Goal: Task Accomplishment & Management: Manage account settings

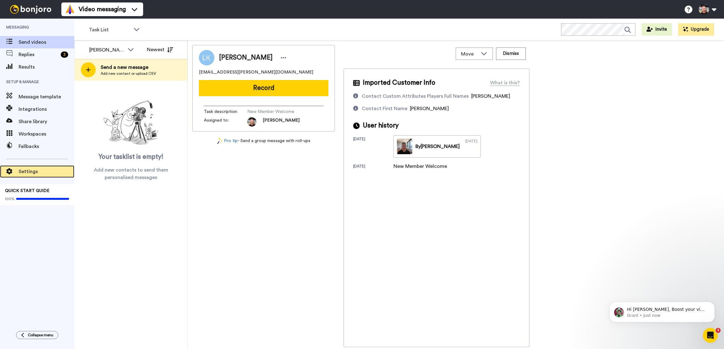
click at [38, 167] on div "Settings" at bounding box center [37, 171] width 74 height 12
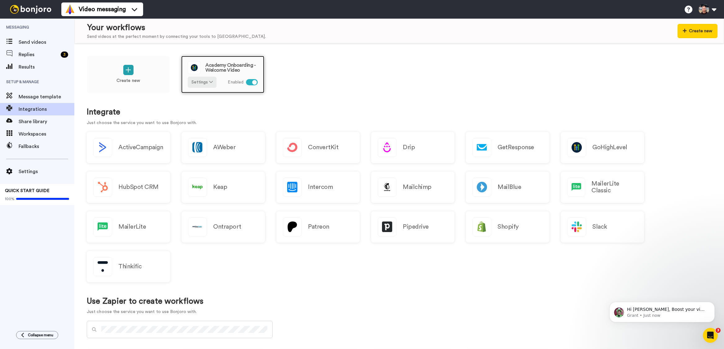
click at [220, 69] on span "Academy Onboarding - Welcome Video" at bounding box center [231, 68] width 52 height 10
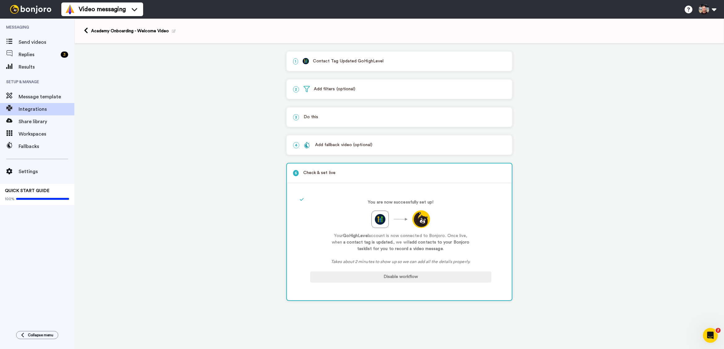
click at [349, 118] on p "3 Do this" at bounding box center [399, 117] width 213 height 7
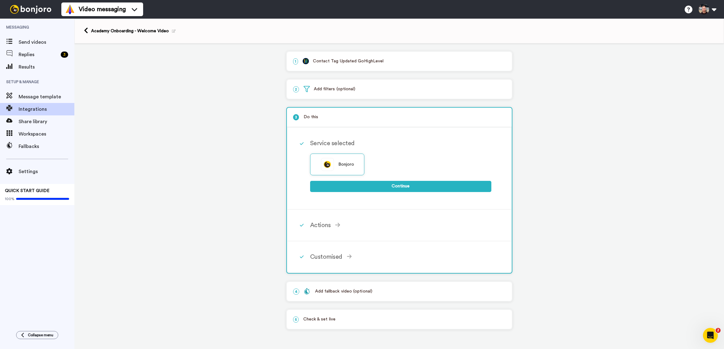
click at [349, 118] on p "3 Do this" at bounding box center [399, 117] width 213 height 7
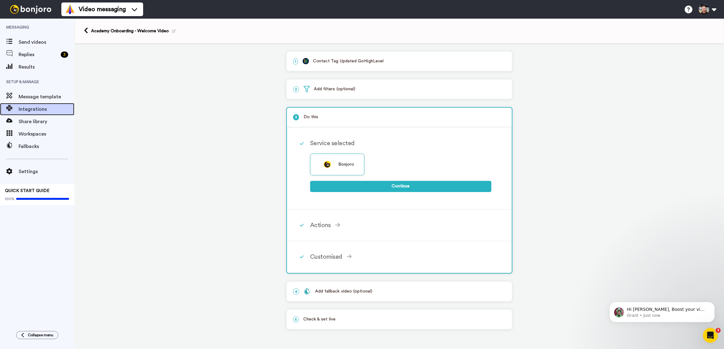
click at [44, 106] on span "Integrations" at bounding box center [47, 108] width 56 height 7
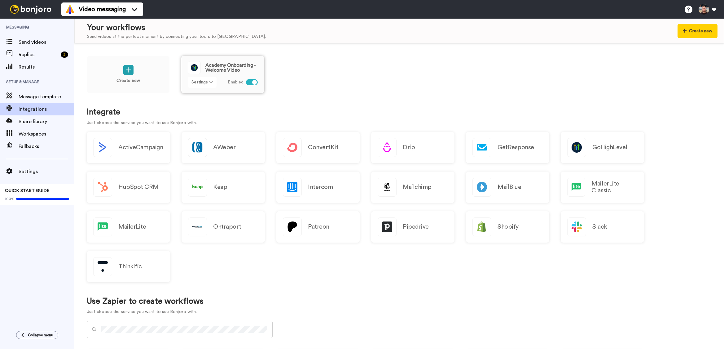
click at [202, 81] on button "Settings" at bounding box center [202, 82] width 29 height 11
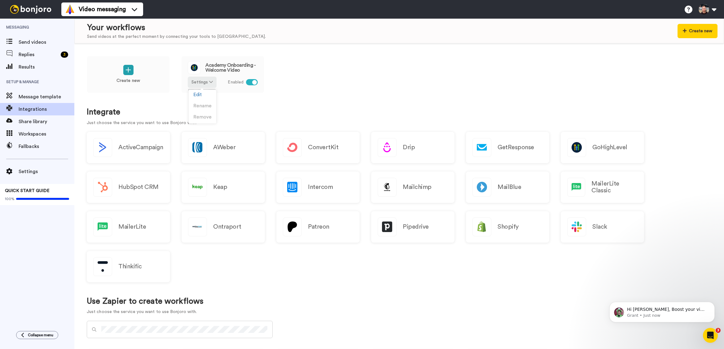
click at [311, 83] on div "Create new Academy Onboarding - Welcome Video Settings Enabled" at bounding box center [399, 79] width 625 height 46
click at [301, 77] on div "Create new Academy Onboarding - Welcome Video Settings Enabled" at bounding box center [399, 79] width 625 height 46
click at [29, 171] on span "Settings" at bounding box center [47, 171] width 56 height 7
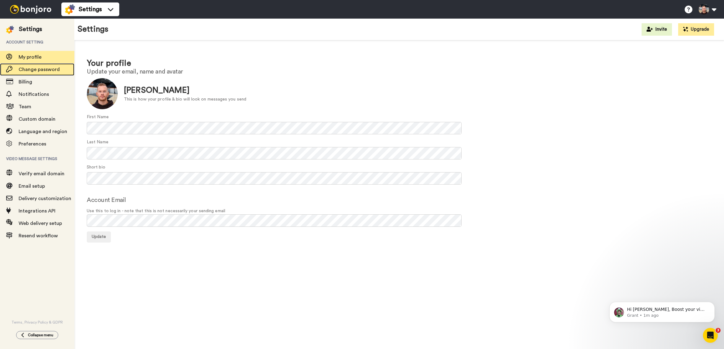
click at [21, 65] on div "Change password" at bounding box center [37, 69] width 74 height 12
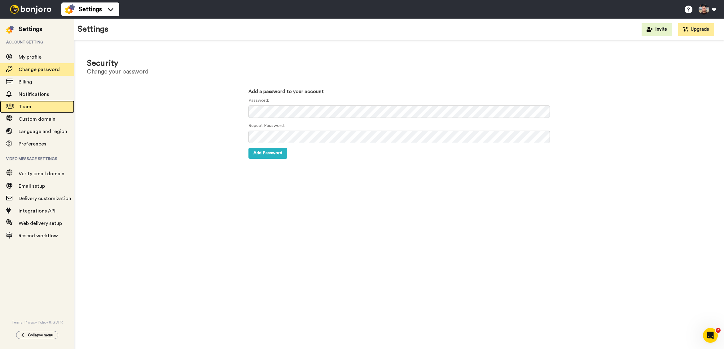
click at [43, 107] on span "Team" at bounding box center [47, 106] width 56 height 7
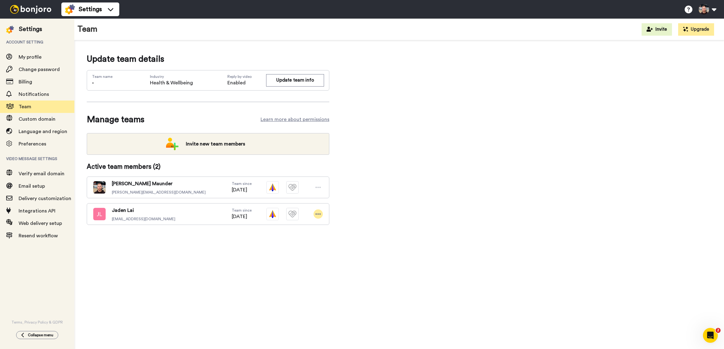
click at [316, 218] on div at bounding box center [318, 213] width 9 height 9
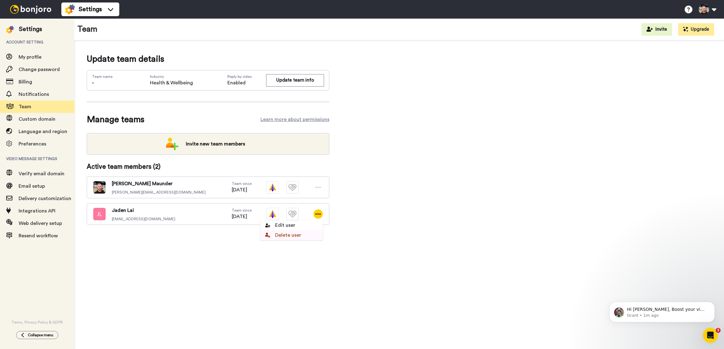
click at [280, 233] on li "Delete user" at bounding box center [291, 235] width 63 height 10
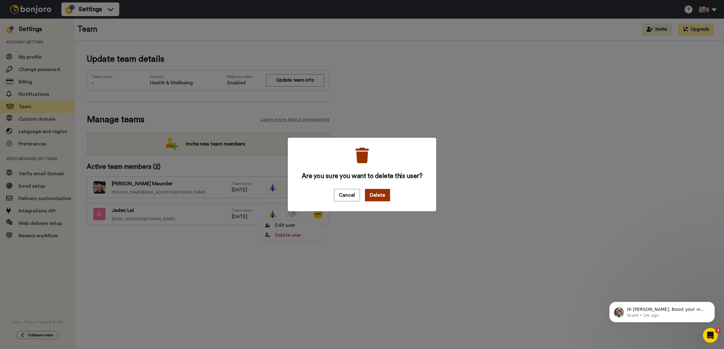
click at [372, 195] on button "Delete" at bounding box center [377, 195] width 25 height 12
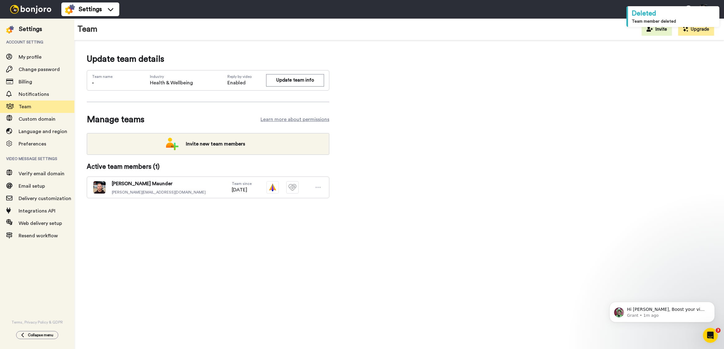
click at [406, 175] on div "Update team details Team name - Industry Health & Wellbeing Reply by video Enab…" at bounding box center [399, 135] width 625 height 165
click at [373, 111] on div "Update team details Team name - Industry Health & Wellbeing Reply by video Enab…" at bounding box center [399, 135] width 625 height 165
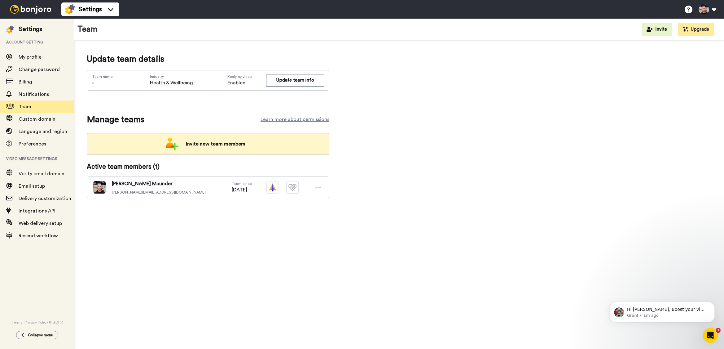
click at [194, 141] on span "Invite new team members" at bounding box center [215, 144] width 69 height 12
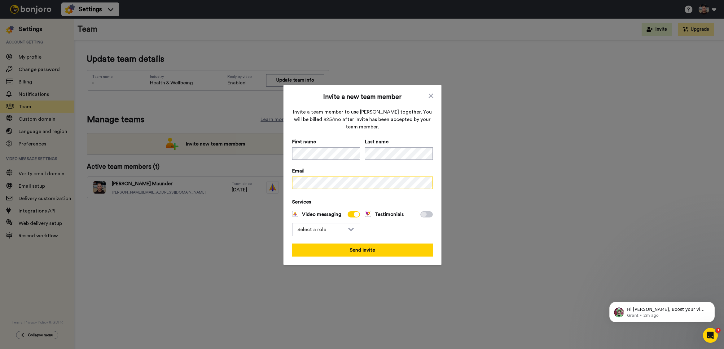
click at [270, 182] on div "Invite a new team member Invite a team member to use Bonjoro together. You will…" at bounding box center [362, 174] width 724 height 349
click at [329, 235] on div "Select a role" at bounding box center [326, 229] width 67 height 12
click at [328, 241] on li "Admin" at bounding box center [326, 243] width 68 height 10
click at [373, 233] on div "Testimonials" at bounding box center [399, 222] width 68 height 25
click at [364, 245] on button "Send invite" at bounding box center [362, 249] width 141 height 13
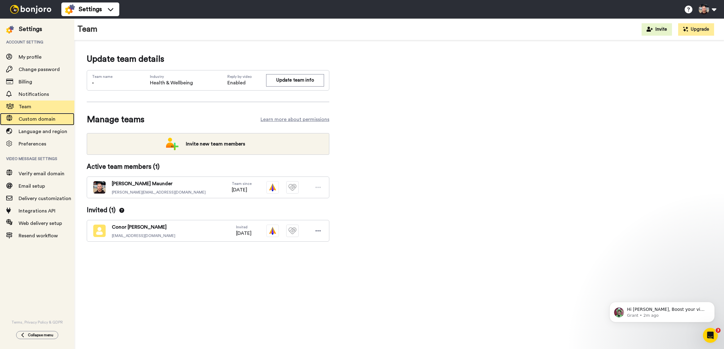
click at [37, 118] on span "Custom domain" at bounding box center [37, 119] width 37 height 5
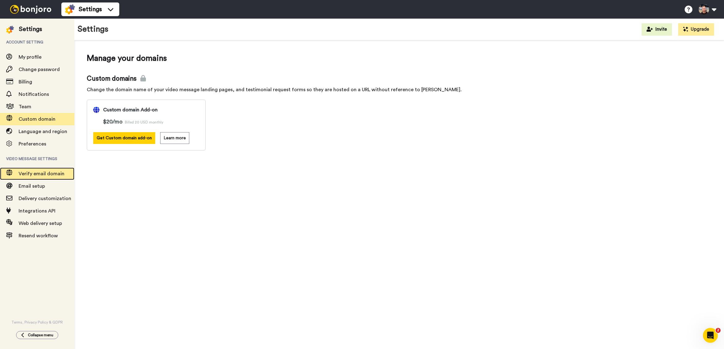
click at [53, 170] on span "Verify email domain" at bounding box center [47, 173] width 56 height 7
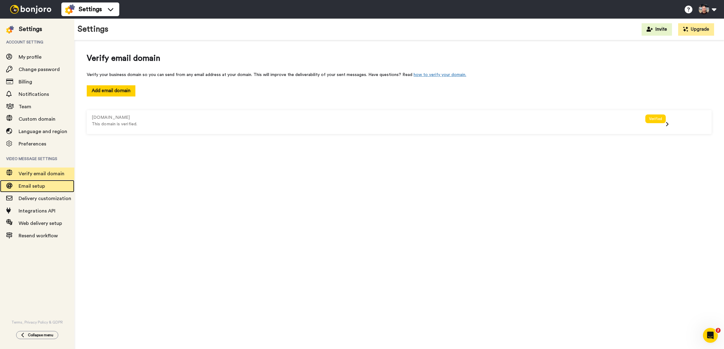
click at [50, 183] on span "Email setup" at bounding box center [47, 185] width 56 height 7
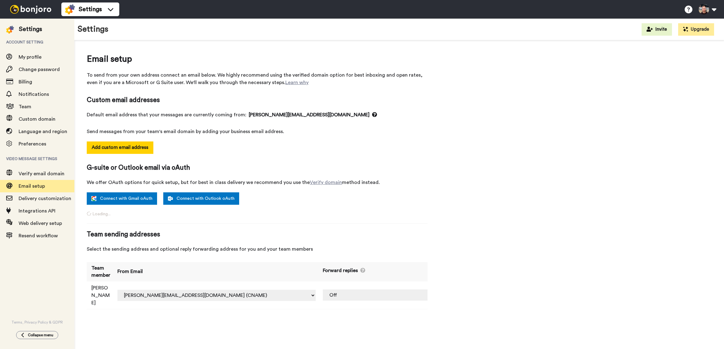
select select "164422"
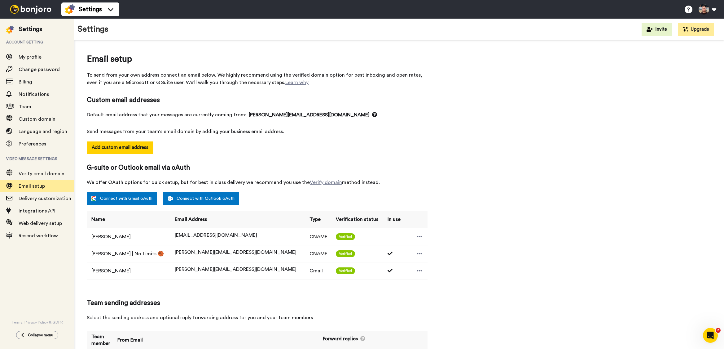
click at [495, 123] on div "Email setup To send from your own address connect an email below. We highly rec…" at bounding box center [399, 218] width 625 height 331
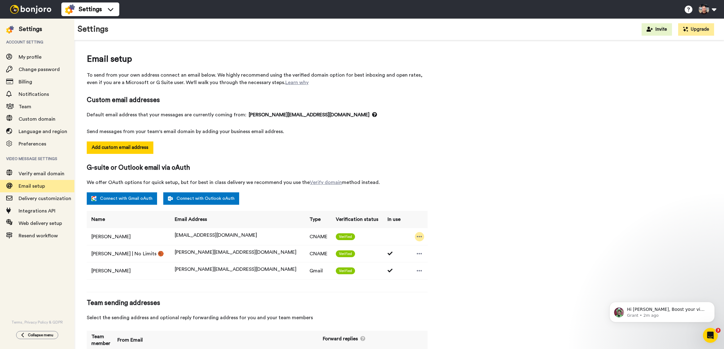
click at [416, 237] on div at bounding box center [419, 236] width 9 height 9
click at [417, 237] on icon at bounding box center [420, 236] width 6 height 6
click at [434, 205] on div "Email setup To send from your own address connect an email below. We highly rec…" at bounding box center [399, 218] width 625 height 331
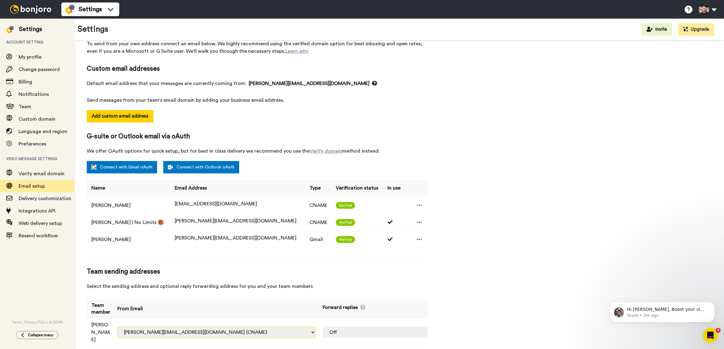
click at [269, 326] on select "jaden.lai@inbound.bonjoromail.com (Default) jaden@nolimitsbasketball.com.au (CN…" at bounding box center [216, 331] width 198 height 11
click at [135, 326] on select "jaden.lai@inbound.bonjoromail.com (Default) jaden@nolimitsbasketball.com.au (CN…" at bounding box center [216, 331] width 198 height 11
click at [420, 280] on div "Team sending addresses Select the sending address and optional reply forwarding…" at bounding box center [257, 278] width 341 height 23
click at [405, 326] on select "Off jaden@nolimitsbasketball.com.au (CNAME) pete@nolimitsbasketball.com.au (Gma…" at bounding box center [403, 331] width 160 height 11
click at [454, 259] on div "Email setup To send from your own address connect an email below. We highly rec…" at bounding box center [399, 186] width 625 height 331
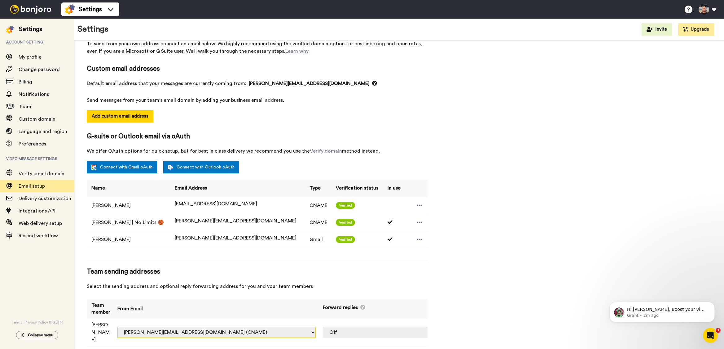
click at [270, 326] on select "jaden.lai@inbound.bonjoromail.com (Default) jaden@nolimitsbasketball.com.au (CN…" at bounding box center [216, 331] width 198 height 11
click at [492, 240] on div "Email setup To send from your own address connect an email below. We highly rec…" at bounding box center [399, 186] width 625 height 331
click at [417, 204] on icon at bounding box center [420, 205] width 6 height 6
click at [424, 217] on li "Delete" at bounding box center [423, 215] width 33 height 9
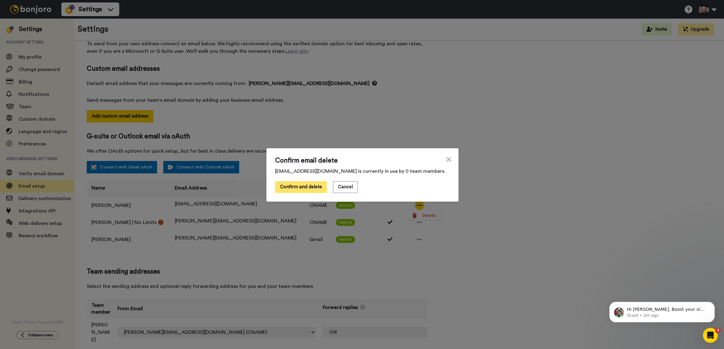
click at [311, 190] on button "Confirm and delete" at bounding box center [301, 187] width 52 height 12
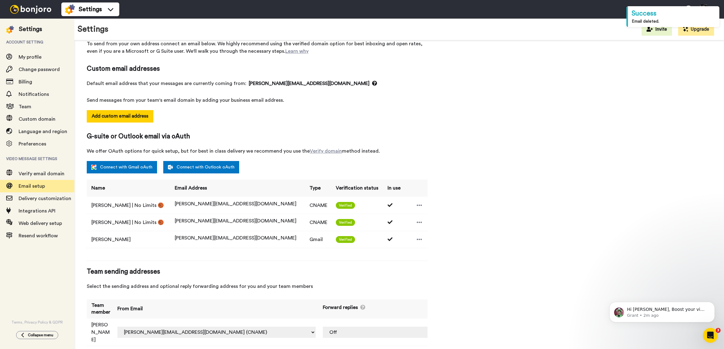
drag, startPoint x: 439, startPoint y: 96, endPoint x: 124, endPoint y: 170, distance: 323.6
click at [439, 96] on div "Email setup To send from your own address connect an email below. We highly rec…" at bounding box center [399, 186] width 625 height 331
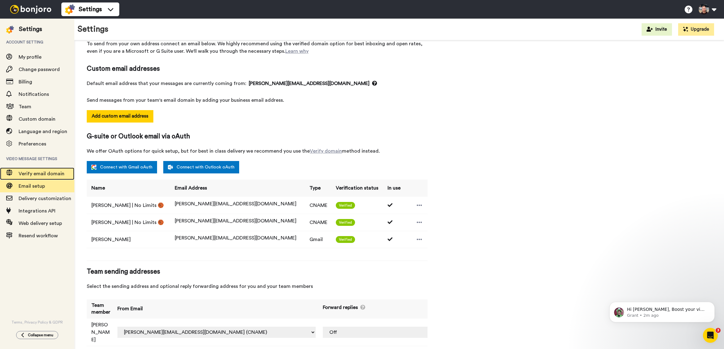
click at [35, 174] on span "Verify email domain" at bounding box center [42, 173] width 46 height 5
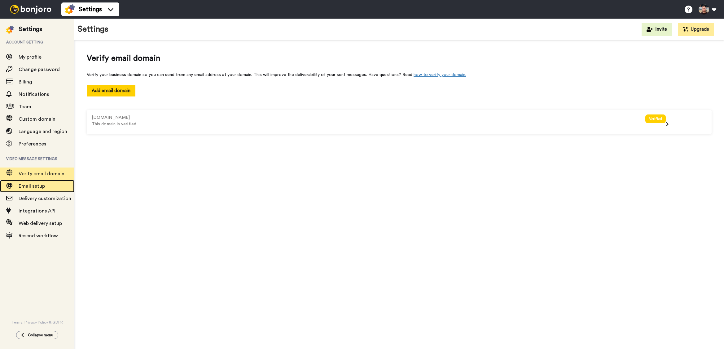
click at [37, 186] on span "Email setup" at bounding box center [32, 185] width 26 height 5
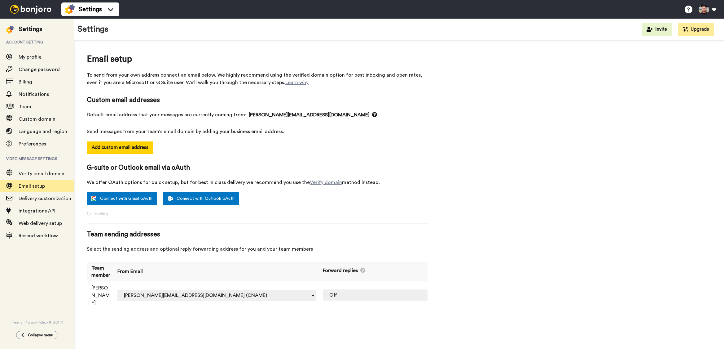
select select "164422"
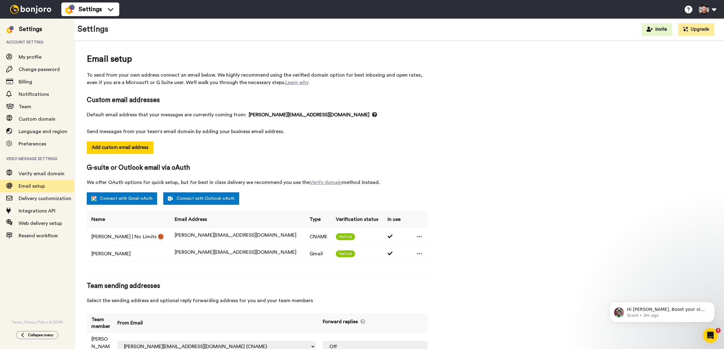
click at [404, 253] on td at bounding box center [416, 253] width 24 height 17
click at [417, 254] on icon at bounding box center [420, 253] width 6 height 6
click at [475, 228] on div "Email setup To send from your own address connect an email below. We highly rec…" at bounding box center [399, 210] width 625 height 314
click at [480, 162] on div "Email setup To send from your own address connect an email below. We highly rec…" at bounding box center [399, 210] width 625 height 314
click at [479, 161] on div "Email setup To send from your own address connect an email below. We highly rec…" at bounding box center [399, 210] width 625 height 314
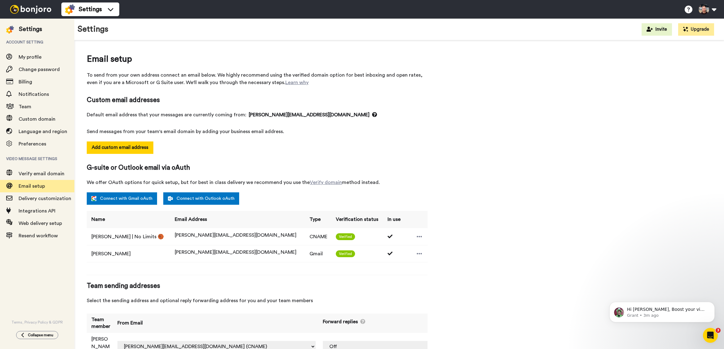
scroll to position [14, 0]
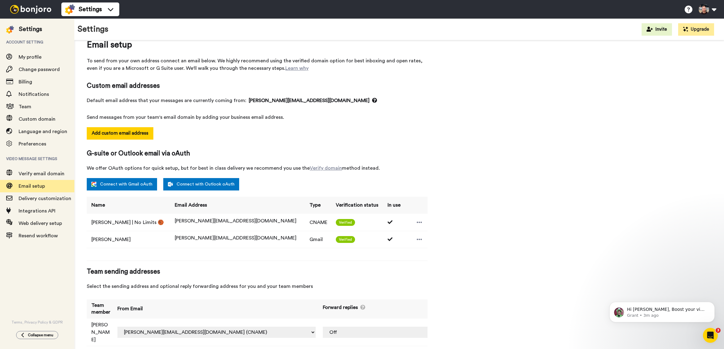
click at [106, 318] on td "[PERSON_NAME]" at bounding box center [100, 332] width 26 height 28
drag, startPoint x: 105, startPoint y: 324, endPoint x: 122, endPoint y: 321, distance: 17.7
click at [105, 324] on td "[PERSON_NAME]" at bounding box center [100, 332] width 26 height 28
click at [401, 326] on select "Off pete@nolimitsbasketball.com.au (Gmail) pete@nolimitsbasketball.com.au (CNAM…" at bounding box center [403, 331] width 160 height 11
click at [227, 326] on select "jaden.lai@inbound.bonjoromail.com (Default) jaden.lai+ezofsx@inbound.bonjoromai…" at bounding box center [216, 331] width 198 height 11
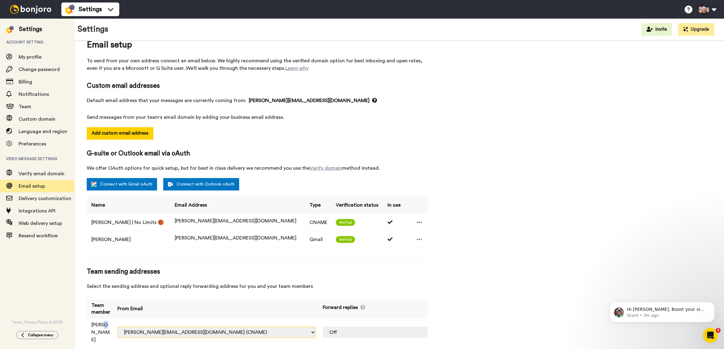
click at [135, 326] on select "jaden.lai@inbound.bonjoromail.com (Default) jaden.lai+ezofsx@inbound.bonjoromai…" at bounding box center [216, 331] width 198 height 11
click at [99, 321] on td "[PERSON_NAME]" at bounding box center [100, 332] width 26 height 28
click at [164, 326] on select "jaden.lai@inbound.bonjoromail.com (Default) jaden.lai+ezofsx@inbound.bonjoromai…" at bounding box center [216, 331] width 198 height 11
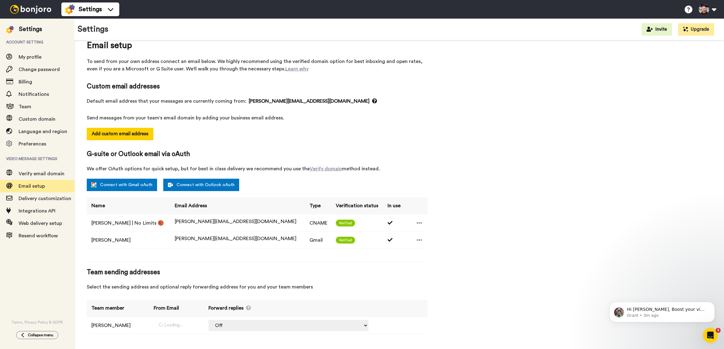
select select "164426"
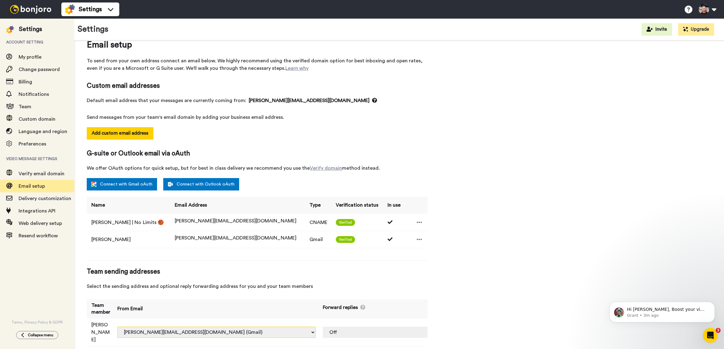
click at [171, 326] on select "jaden.lai@inbound.bonjoromail.com (Default) jaden.lai+ezofsx@inbound.bonjoromai…" at bounding box center [216, 331] width 198 height 11
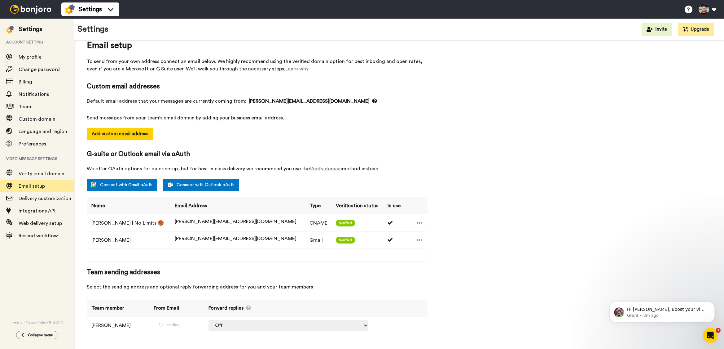
select select "164422"
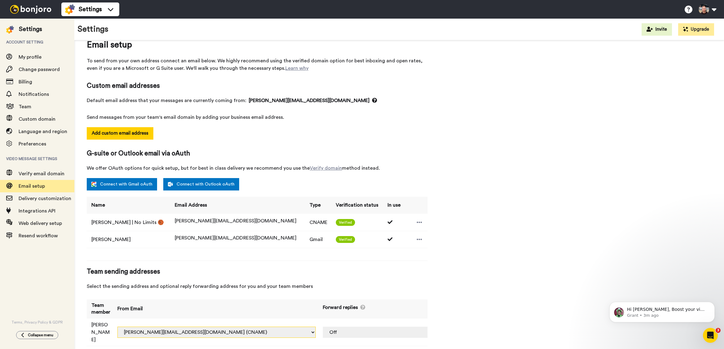
click at [156, 326] on select "jaden.lai@inbound.bonjoromail.com (Default) jaden.lai+ezofsx@inbound.bonjoromai…" at bounding box center [216, 331] width 198 height 11
click at [96, 324] on td "[PERSON_NAME]" at bounding box center [100, 332] width 26 height 28
click at [96, 331] on td "[PERSON_NAME]" at bounding box center [100, 332] width 26 height 28
click at [106, 267] on span "Team sending addresses" at bounding box center [257, 271] width 341 height 9
click at [107, 266] on div "Email setup To send from your own address connect an email below. We highly rec…" at bounding box center [257, 195] width 341 height 314
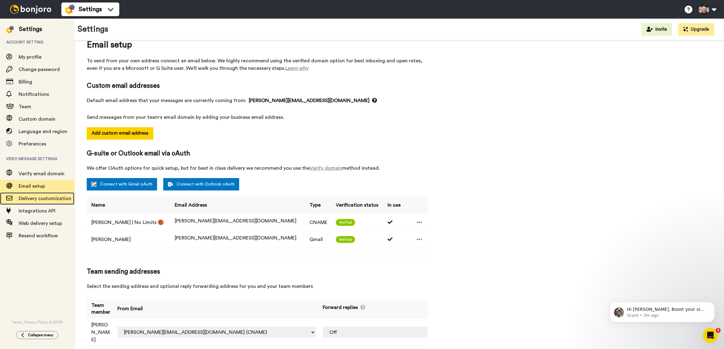
click at [39, 196] on span "Delivery customization" at bounding box center [45, 198] width 53 height 5
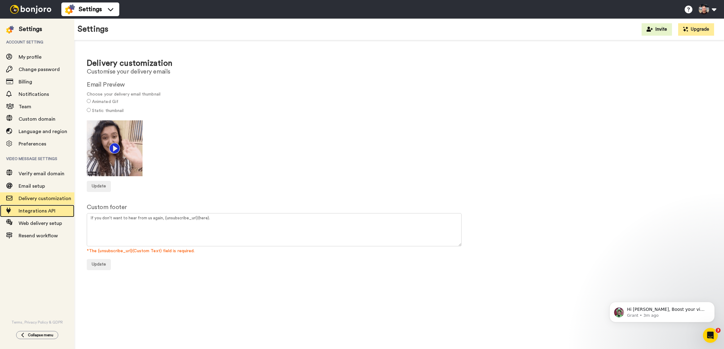
click at [33, 213] on span "Integrations API" at bounding box center [37, 210] width 37 height 5
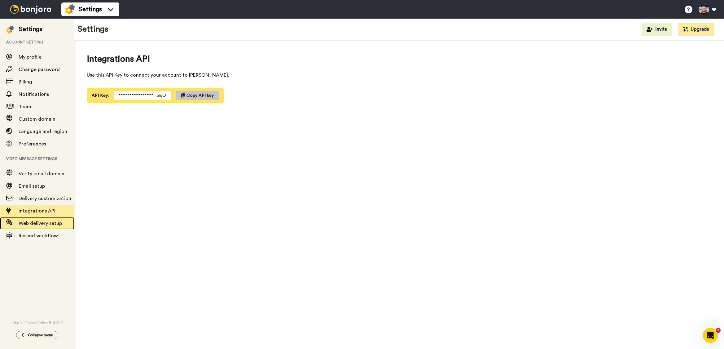
click at [41, 226] on span "Web delivery setup" at bounding box center [40, 223] width 43 height 5
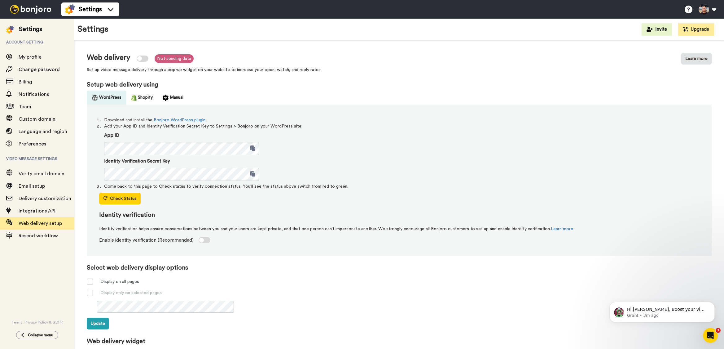
scroll to position [96, 0]
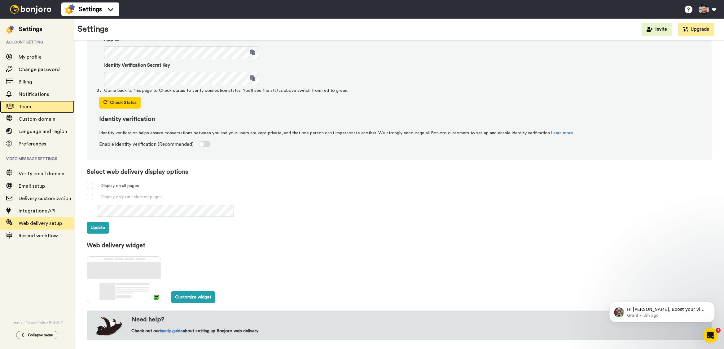
click at [36, 110] on div "Team" at bounding box center [37, 106] width 74 height 12
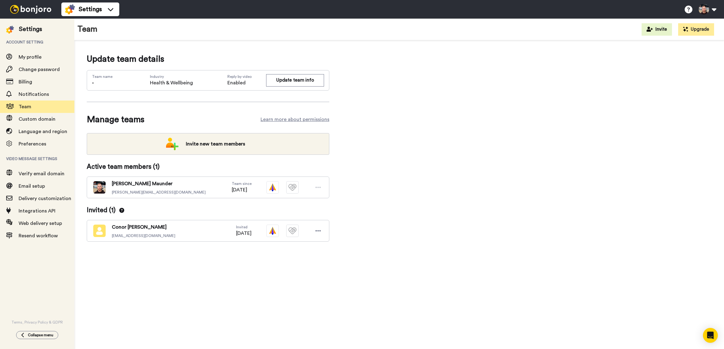
click at [122, 179] on div "[PERSON_NAME] [PERSON_NAME][EMAIL_ADDRESS][DOMAIN_NAME] Team since [DATE]" at bounding box center [208, 187] width 243 height 22
click at [316, 189] on icon at bounding box center [319, 187] width 6 height 6
click at [316, 188] on icon at bounding box center [319, 187] width 6 height 6
click at [320, 184] on icon at bounding box center [319, 187] width 6 height 6
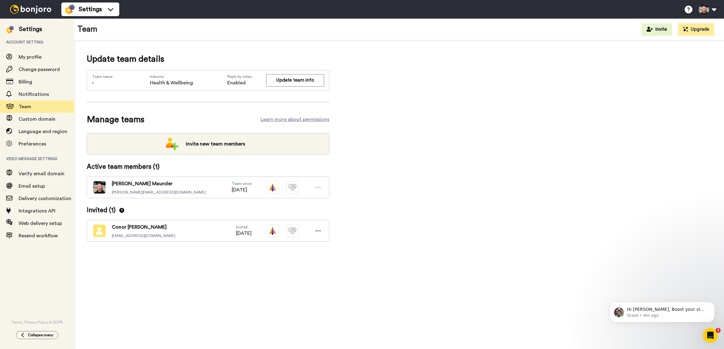
click at [125, 182] on span "Pete Maunder" at bounding box center [159, 183] width 94 height 7
click at [47, 60] on span "My profile" at bounding box center [47, 56] width 56 height 7
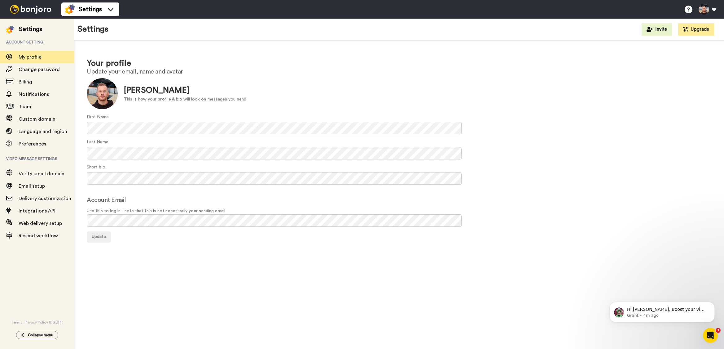
drag, startPoint x: 32, startPoint y: 333, endPoint x: 34, endPoint y: 330, distance: 4.0
click at [32, 333] on span "Collapse menu" at bounding box center [40, 334] width 25 height 5
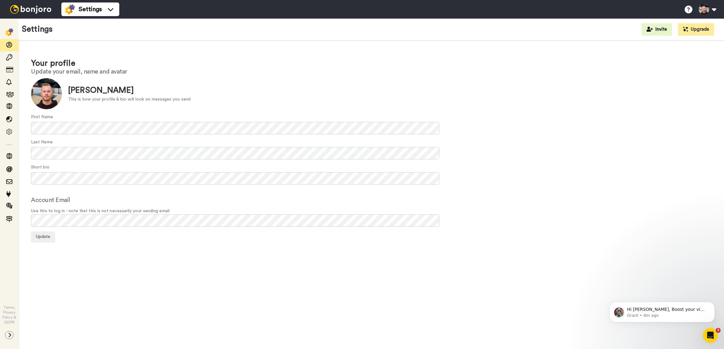
click at [9, 30] on img at bounding box center [10, 32] width 8 height 8
click at [91, 12] on span "Settings" at bounding box center [90, 9] width 23 height 9
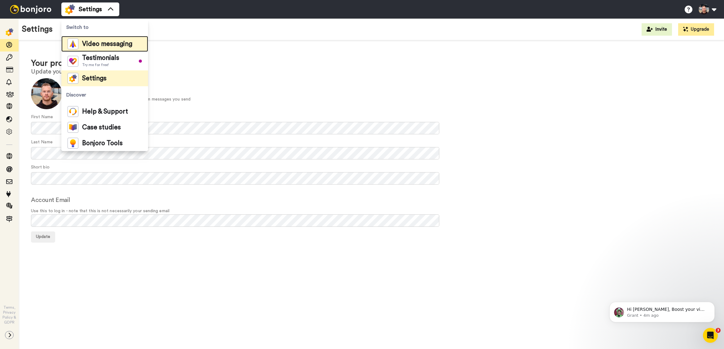
click at [96, 44] on span "Video messaging" at bounding box center [107, 44] width 50 height 6
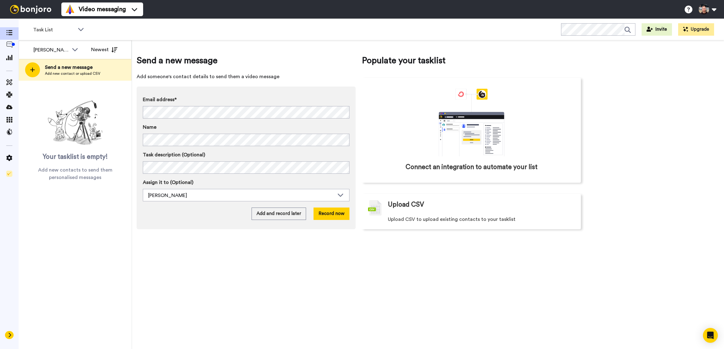
click at [8, 334] on icon at bounding box center [10, 334] width 4 height 5
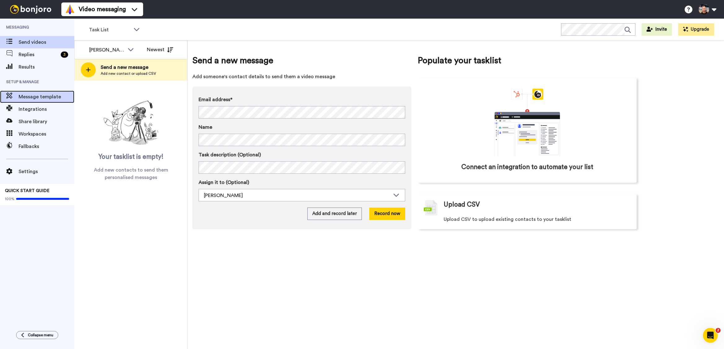
click at [31, 94] on span "Message template" at bounding box center [47, 96] width 56 height 7
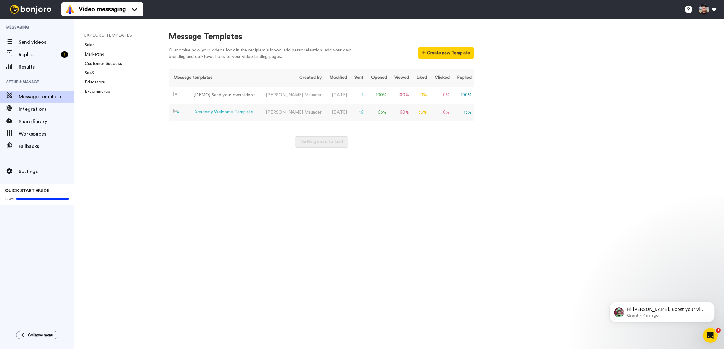
click at [304, 110] on td "Pete Maunder" at bounding box center [292, 112] width 64 height 17
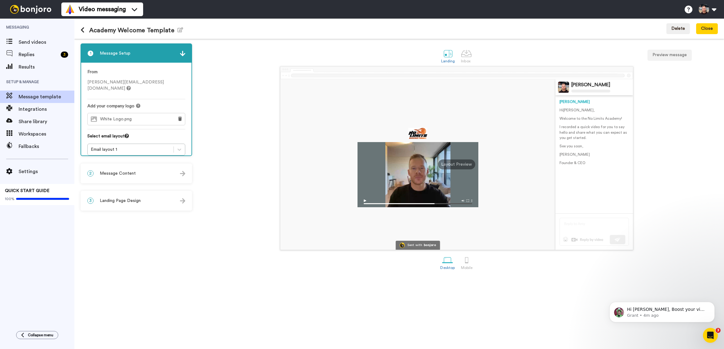
click at [150, 173] on div "2 Message Content" at bounding box center [136, 173] width 110 height 19
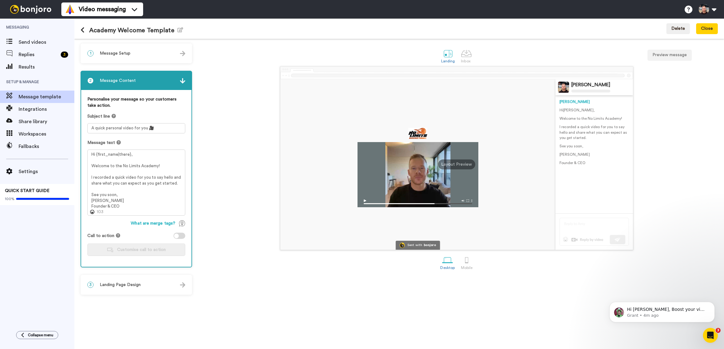
click at [137, 267] on div "1 Message Setup From pete@nolimitsbasketball.com.au Add your company logo White…" at bounding box center [138, 193] width 115 height 301
click at [117, 275] on div "3 Landing Page Design Content Blocks Design Elements Content blocks allow you t…" at bounding box center [137, 285] width 112 height 20
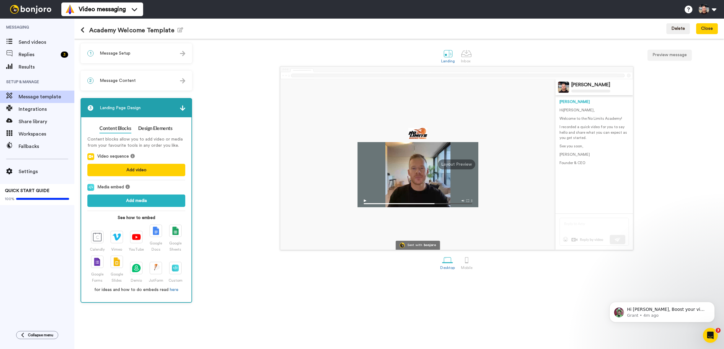
click at [237, 128] on div "Sent with bonjoro Pete Maunder Pete Hi Tom , Welcome to the No Limits Academy! …" at bounding box center [456, 157] width 523 height 183
click at [132, 79] on span "Message Content" at bounding box center [118, 80] width 36 height 6
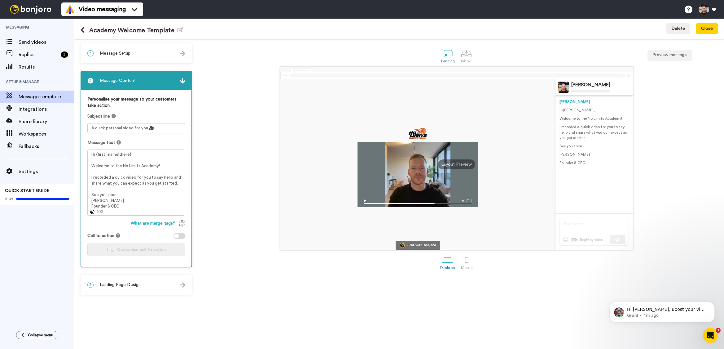
click at [135, 52] on div "1 Message Setup" at bounding box center [136, 53] width 110 height 19
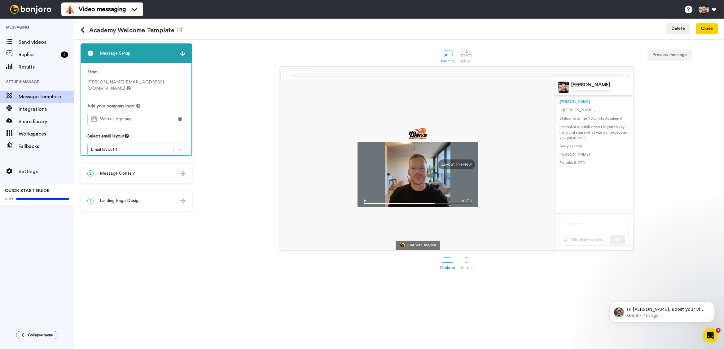
click at [96, 29] on h1 "Academy Welcome Template Edit name" at bounding box center [132, 30] width 103 height 7
click at [84, 30] on icon at bounding box center [83, 30] width 4 height 6
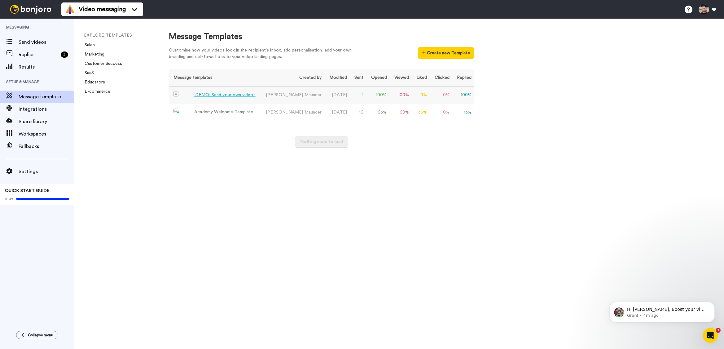
click at [446, 96] on td "0 %" at bounding box center [441, 94] width 23 height 17
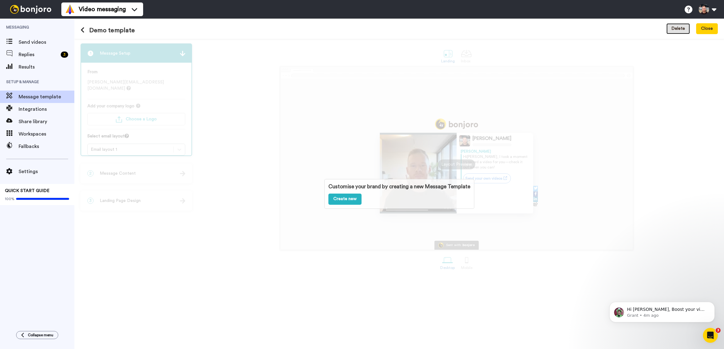
click at [675, 29] on button "Delete" at bounding box center [679, 28] width 24 height 11
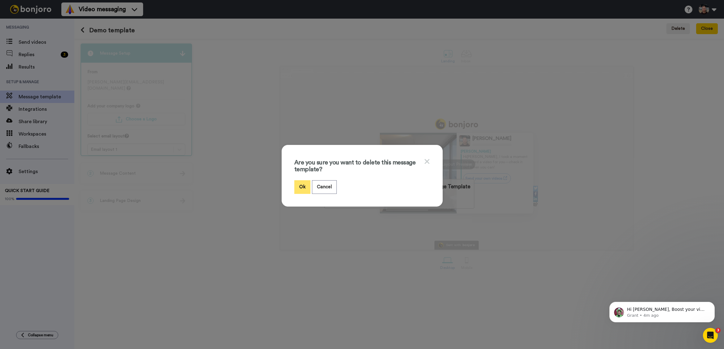
click at [300, 183] on button "Ok" at bounding box center [302, 186] width 16 height 13
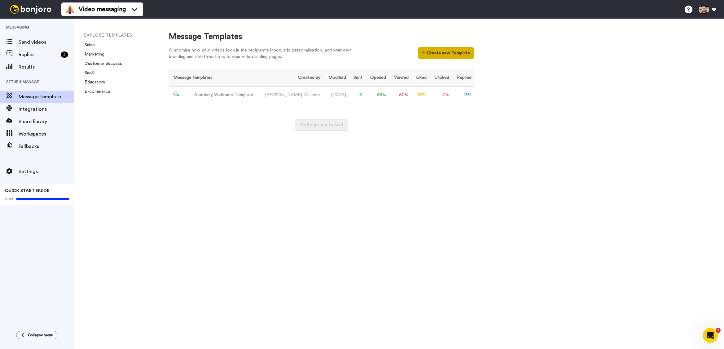
click at [466, 56] on button "Create new Template" at bounding box center [446, 53] width 56 height 12
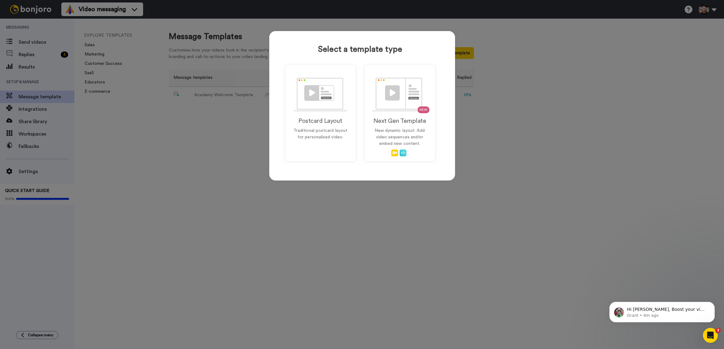
click at [576, 64] on div "Select a template type Postcard Layout Traditional postcard layout for personal…" at bounding box center [362, 174] width 724 height 349
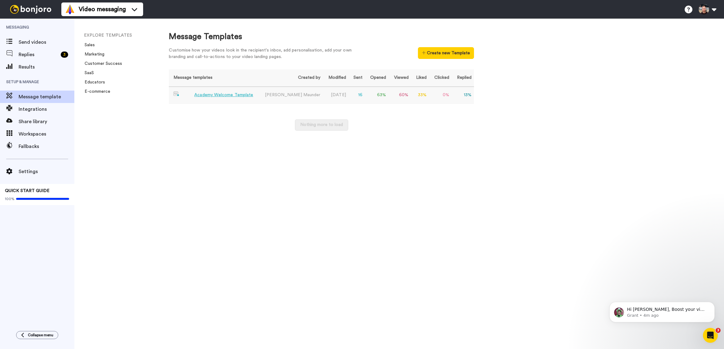
click at [211, 95] on div "Academy Welcome Template" at bounding box center [223, 95] width 59 height 7
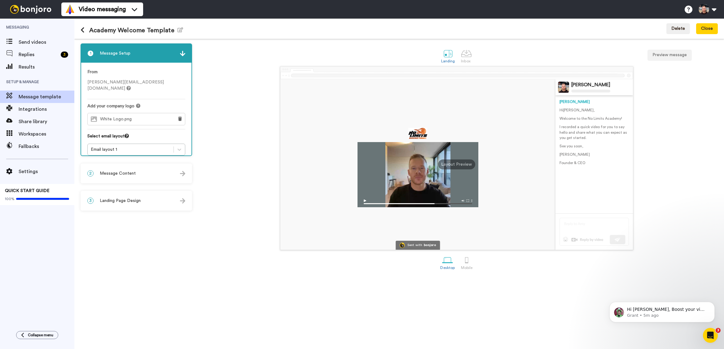
click at [136, 180] on div "2 Message Content" at bounding box center [136, 173] width 110 height 19
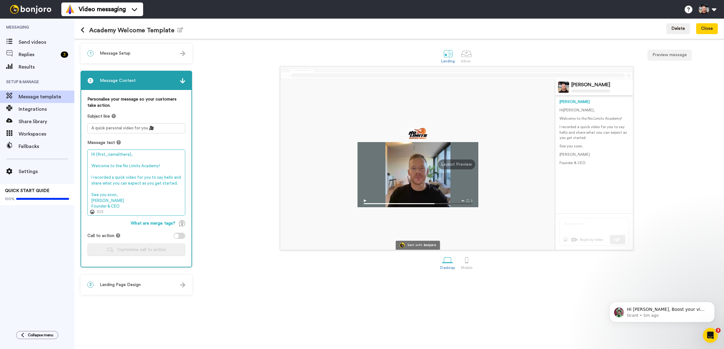
click at [139, 198] on textarea "Hi {first_name|there}, Welcome to the No Limits Academy! I recorded a quick vid…" at bounding box center [136, 182] width 98 height 66
click at [210, 129] on div "Sent with bonjoro Pete Maunder Pete Hi Tom , Welcome to the No Limits Academy! …" at bounding box center [456, 157] width 523 height 183
click at [86, 29] on button at bounding box center [85, 30] width 9 height 7
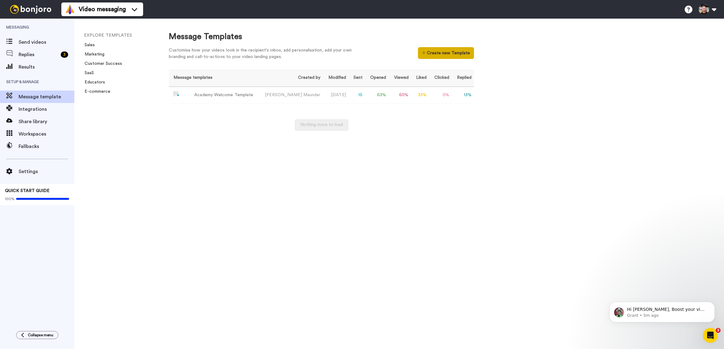
click at [452, 59] on button "Create new Template" at bounding box center [446, 53] width 56 height 12
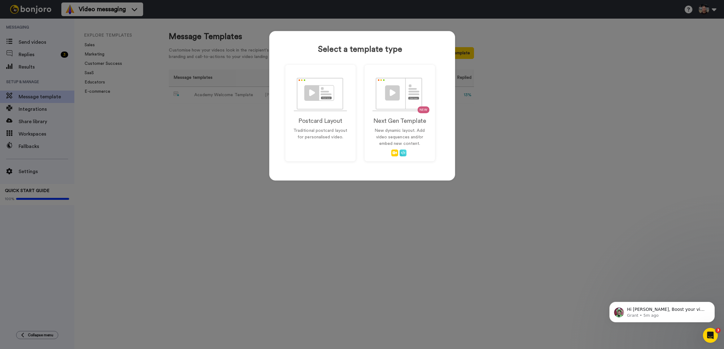
click at [220, 147] on div "Select a template type Postcard Layout Traditional postcard layout for personal…" at bounding box center [362, 174] width 724 height 349
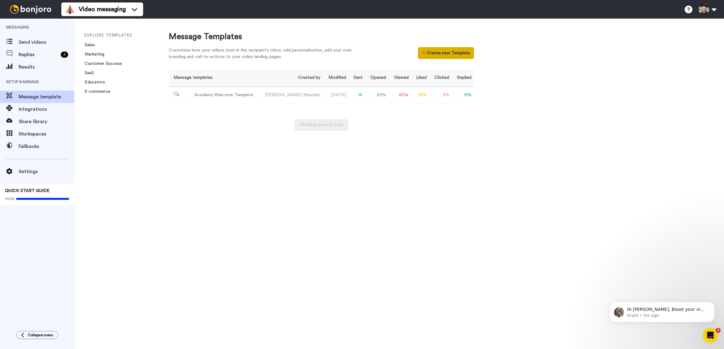
click at [450, 52] on button "Create new Template" at bounding box center [446, 53] width 56 height 12
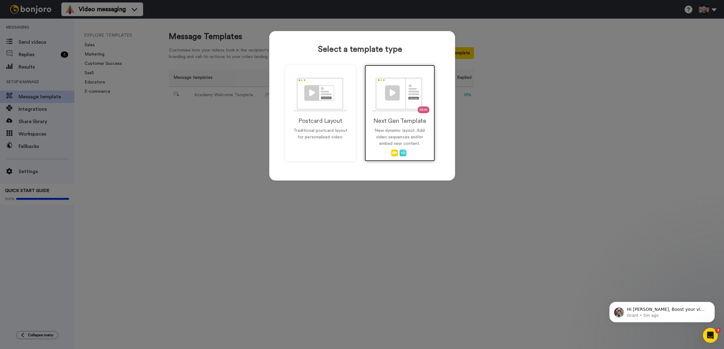
click at [405, 126] on div "NEW Next Gen Template New dynamic layout. Add video sequences and/or embed new …" at bounding box center [400, 113] width 70 height 96
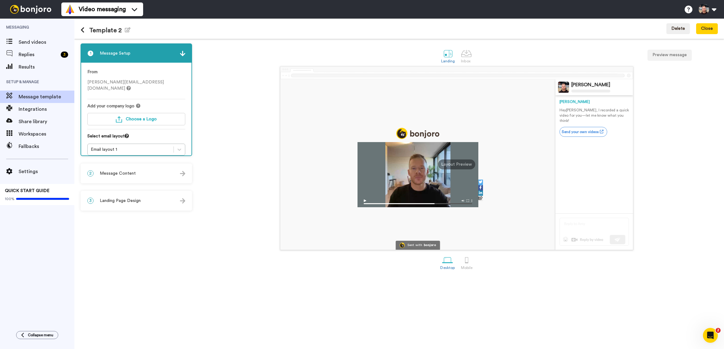
click at [118, 119] on div "Add your company logo Choose a Logo" at bounding box center [136, 116] width 98 height 26
click at [121, 116] on img "button" at bounding box center [119, 119] width 6 height 6
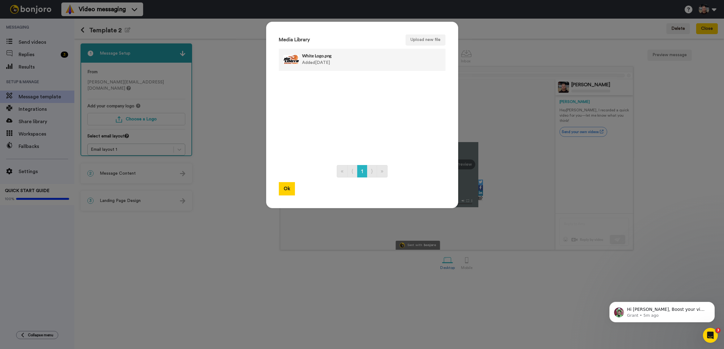
click at [319, 68] on li "White Logo.png Added [DATE] Delete" at bounding box center [362, 60] width 167 height 22
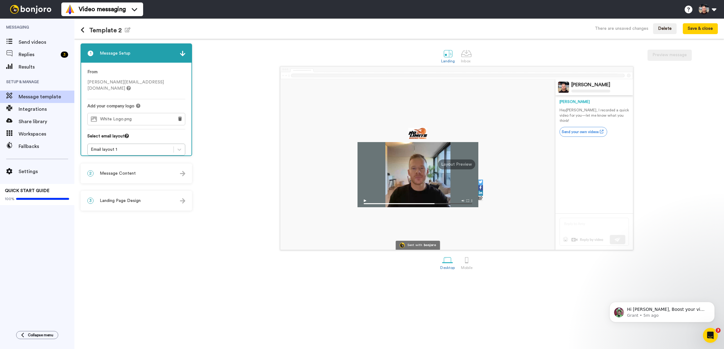
click at [111, 163] on div "1 Message Setup From [PERSON_NAME][EMAIL_ADDRESS][DOMAIN_NAME] Add your company…" at bounding box center [138, 193] width 115 height 301
click at [109, 166] on div "2 Message Content" at bounding box center [136, 173] width 110 height 19
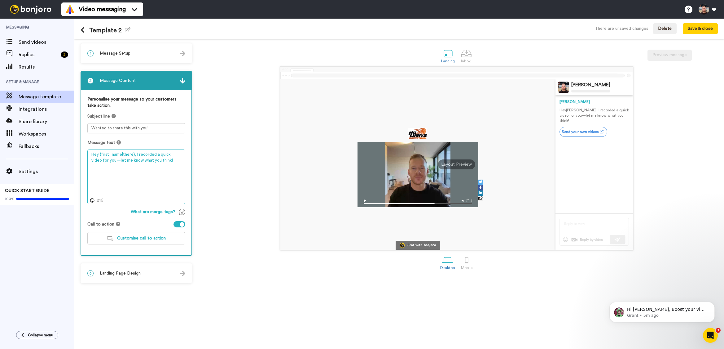
drag, startPoint x: 139, startPoint y: 166, endPoint x: 151, endPoint y: 164, distance: 12.6
click at [139, 166] on textarea "Hey {first_name|there}, I recorded a quick video for you—let me know what you t…" at bounding box center [136, 176] width 98 height 55
paste textarea "i {first_name|there}, Welcome to the No Limits Academy! I recorded a quick vide…"
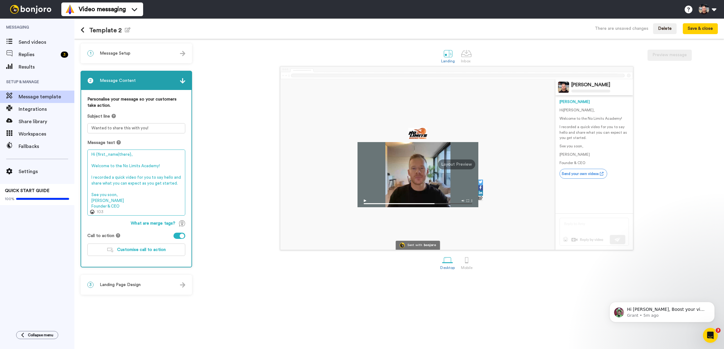
drag, startPoint x: 127, startPoint y: 207, endPoint x: 91, endPoint y: 198, distance: 37.3
click at [89, 202] on textarea "Hi {first_name|there}, Welcome to the No Limits Academy! I recorded a quick vid…" at bounding box center [136, 182] width 98 height 66
drag, startPoint x: 162, startPoint y: 166, endPoint x: 138, endPoint y: 166, distance: 24.5
click at [138, 166] on textarea "Hi {first_name|there}, Welcome to the No Limits Academy! I recorded a quick vid…" at bounding box center [136, 182] width 98 height 66
click at [121, 166] on textarea "Hi {first_name|there}, Welcome to the No Limits! I recorded a quick video for y…" at bounding box center [136, 182] width 98 height 66
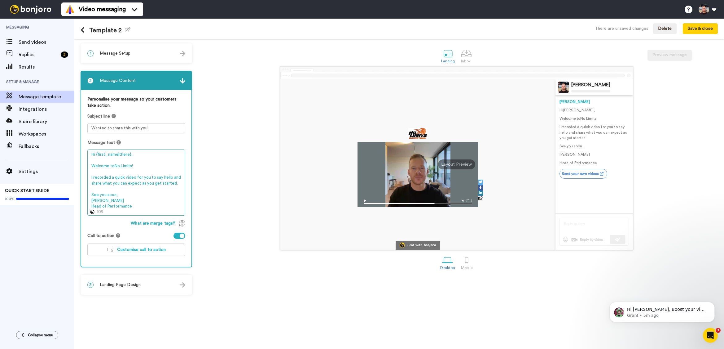
click at [159, 170] on textarea "Hi {first_name|there}, Welcome toNo Limits! I recorded a quick video for you to…" at bounding box center [136, 182] width 98 height 66
click at [114, 167] on textarea "Hi {first_name|there}, Welcome toNo Limits! I recorded a quick video for you to…" at bounding box center [136, 182] width 98 height 66
click at [121, 173] on textarea "Hi {first_name|there}, Welcome toNo Limits! I recorded a quick video for you to…" at bounding box center [136, 182] width 98 height 66
type textarea "Hi {first_name|there}, Welcome to No Limits! I recorded a quick video for you t…"
click at [96, 128] on textarea "Wanted to share this with you!" at bounding box center [136, 128] width 98 height 10
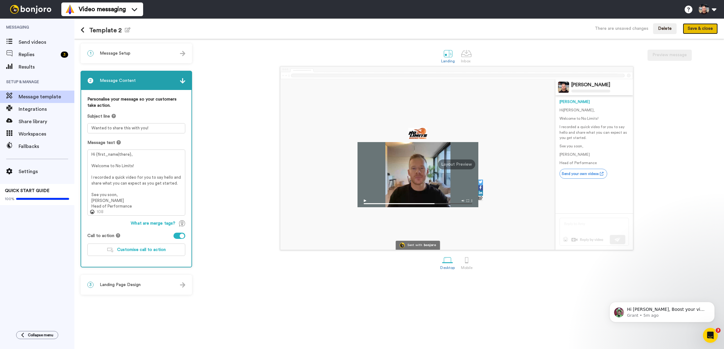
drag, startPoint x: 711, startPoint y: 29, endPoint x: 683, endPoint y: 27, distance: 27.6
click at [711, 29] on button "Save & close" at bounding box center [700, 28] width 35 height 11
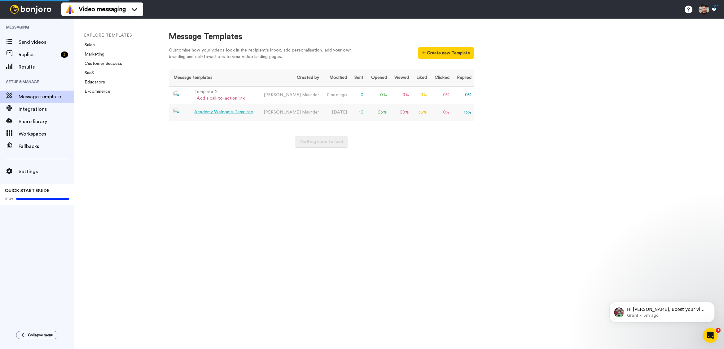
click at [217, 113] on div "Academy Welcome Template" at bounding box center [223, 112] width 59 height 7
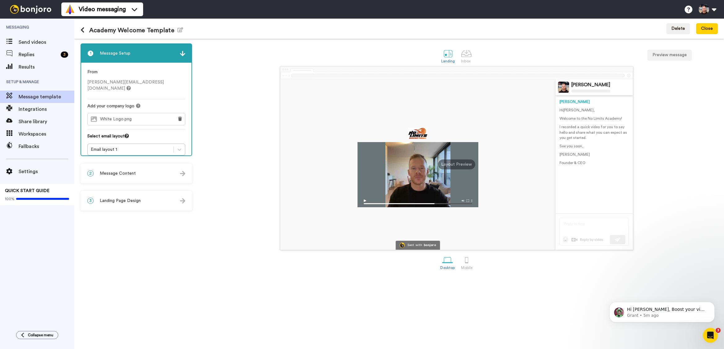
click at [135, 170] on div "2 Message Content" at bounding box center [136, 173] width 110 height 19
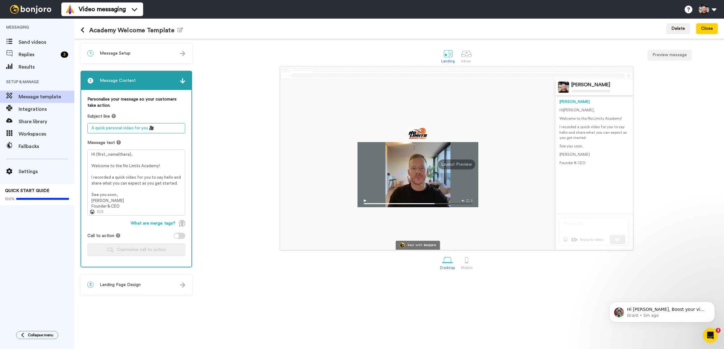
click at [134, 129] on textarea "A quick personal video for you 🎥" at bounding box center [136, 128] width 98 height 10
click at [157, 279] on div "3 Landing Page Design" at bounding box center [136, 284] width 110 height 19
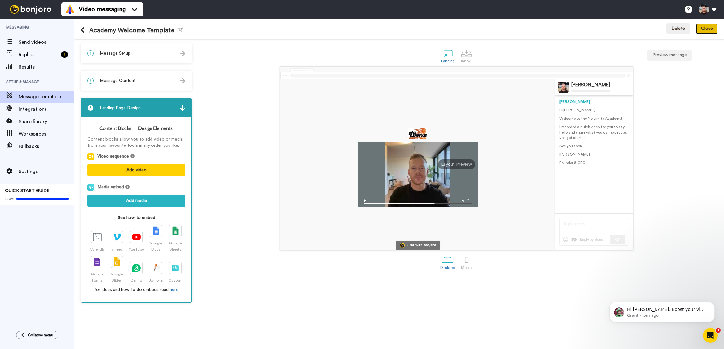
click at [700, 31] on button "Close" at bounding box center [707, 28] width 22 height 11
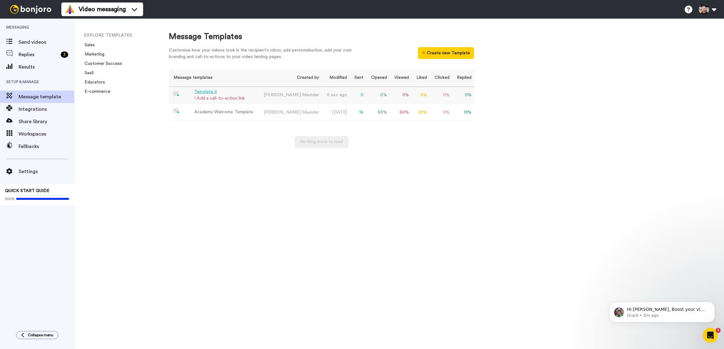
click at [226, 97] on div "! Add a call-to-action link" at bounding box center [219, 98] width 51 height 7
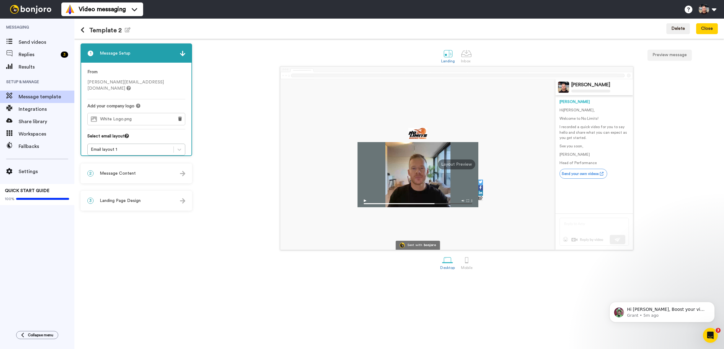
click at [114, 174] on span "Message Content" at bounding box center [118, 173] width 36 height 6
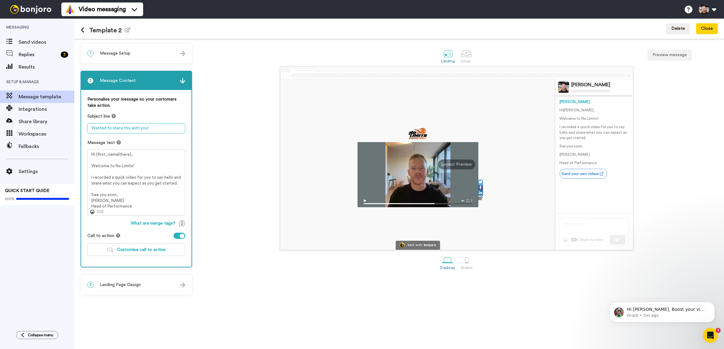
click at [151, 128] on textarea "Wanted to share this with you!" at bounding box center [136, 128] width 98 height 10
paste textarea "A quick personal video for you 🎥"
click at [162, 143] on div "Message text" at bounding box center [136, 142] width 98 height 6
drag, startPoint x: 156, startPoint y: 130, endPoint x: 148, endPoint y: 128, distance: 7.7
click at [148, 128] on textarea "A quick personal video for you 🎥" at bounding box center [136, 128] width 98 height 10
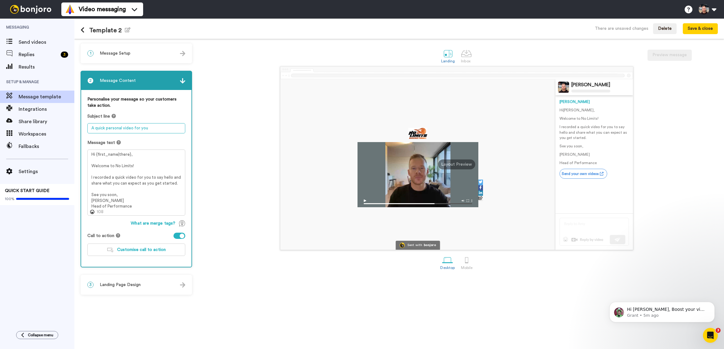
click at [92, 129] on textarea "A quick personal video for you" at bounding box center [136, 128] width 98 height 10
paste textarea "🎥"
click at [156, 128] on textarea "🎥 A quick personal video for you" at bounding box center [136, 128] width 98 height 10
type textarea "🎥 A quick personal video for you"
click at [157, 139] on div "Message text" at bounding box center [136, 142] width 98 height 6
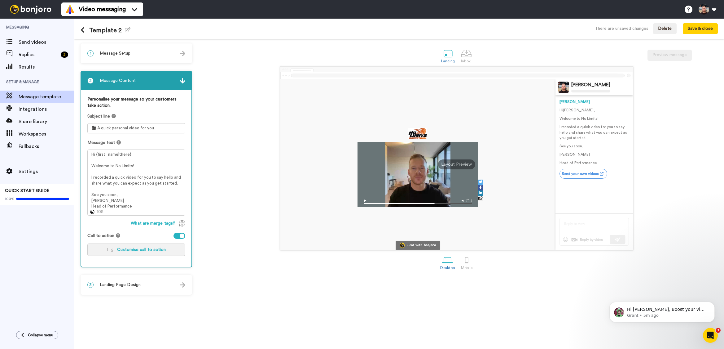
click at [138, 251] on span "Customise call to action" at bounding box center [141, 249] width 49 height 4
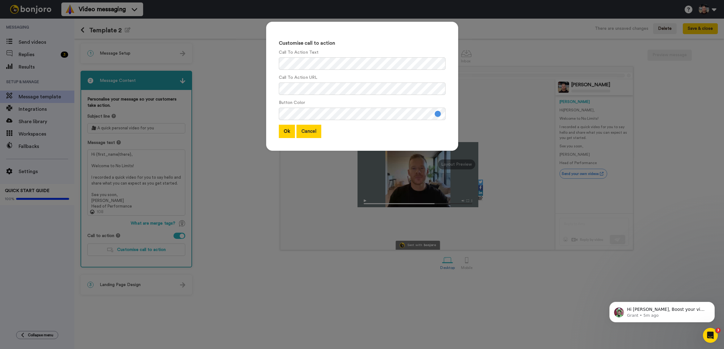
click at [313, 131] on button "Cancel" at bounding box center [309, 131] width 25 height 13
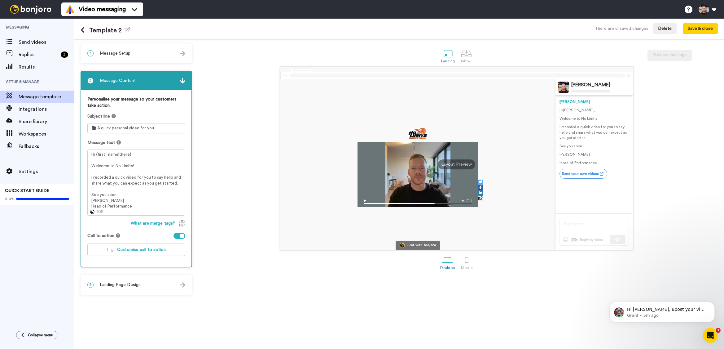
click at [178, 234] on div at bounding box center [180, 235] width 12 height 6
click at [134, 283] on span "Landing Page Design" at bounding box center [120, 284] width 41 height 6
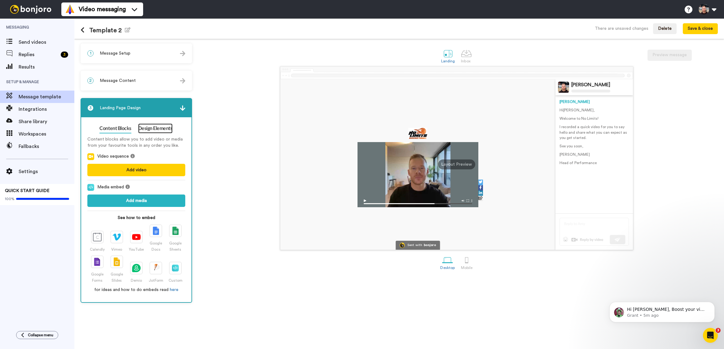
click at [158, 130] on link "Design Elements" at bounding box center [155, 128] width 34 height 10
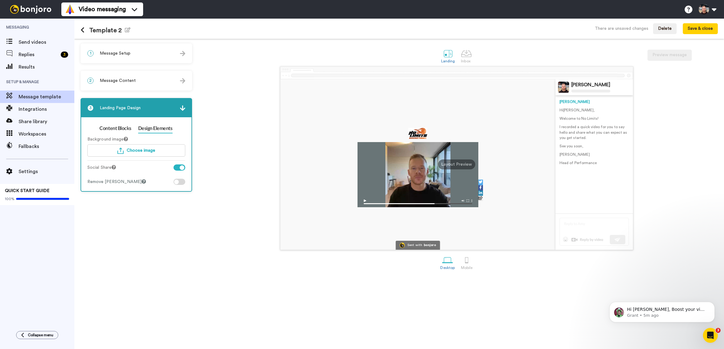
click at [180, 165] on div at bounding box center [180, 167] width 12 height 6
click at [181, 183] on div at bounding box center [180, 182] width 12 height 6
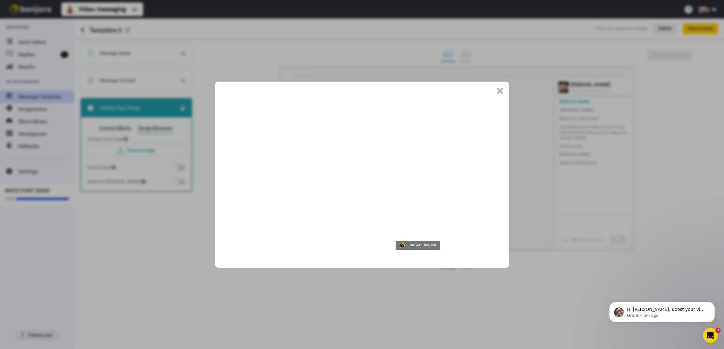
click at [501, 90] on button ".cls-1{stroke-width:0px;}" at bounding box center [500, 91] width 6 height 6
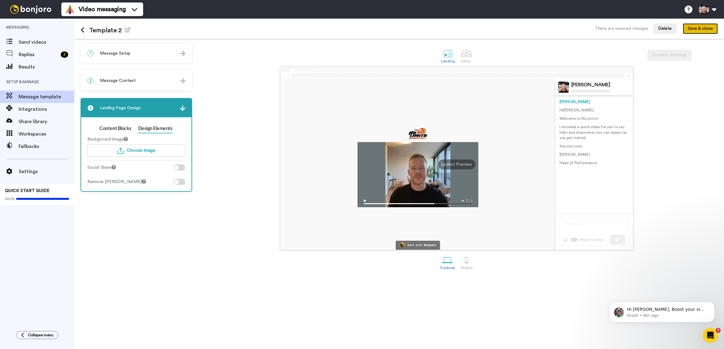
click at [698, 30] on button "Save & close" at bounding box center [700, 28] width 35 height 11
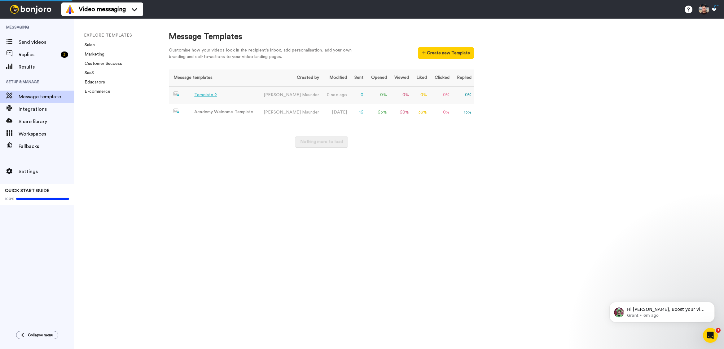
click at [216, 95] on td "Template 2" at bounding box center [213, 95] width 89 height 17
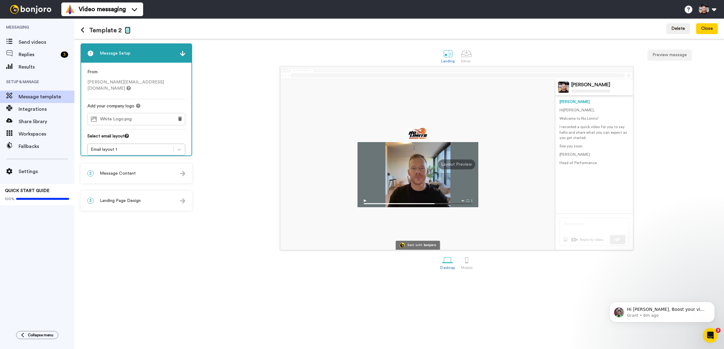
click at [125, 31] on icon "button" at bounding box center [128, 29] width 6 height 5
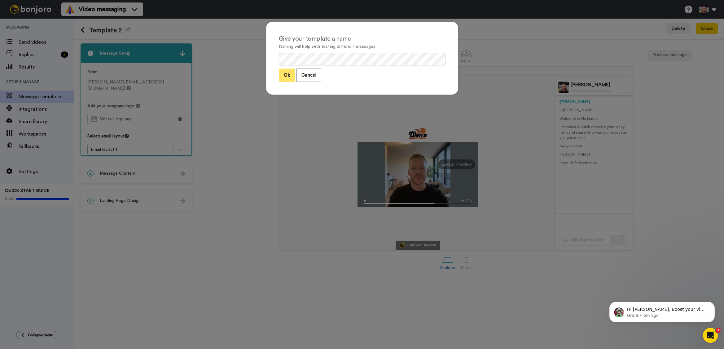
click at [284, 75] on button "Ok" at bounding box center [287, 74] width 16 height 13
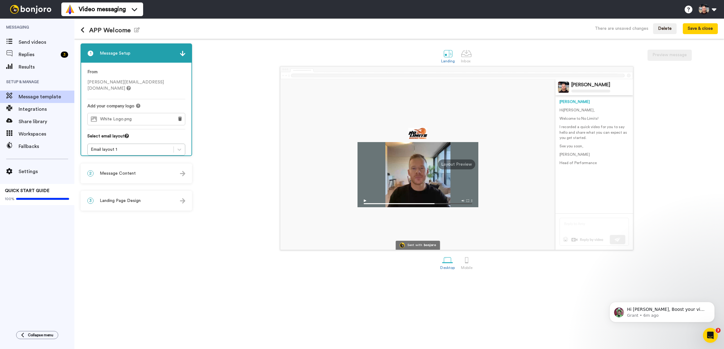
click at [249, 99] on div "Sent with bonjoro [PERSON_NAME] [PERSON_NAME] Hi [PERSON_NAME] , Welcome to No …" at bounding box center [456, 157] width 523 height 183
click at [710, 30] on button "Save & close" at bounding box center [700, 28] width 35 height 11
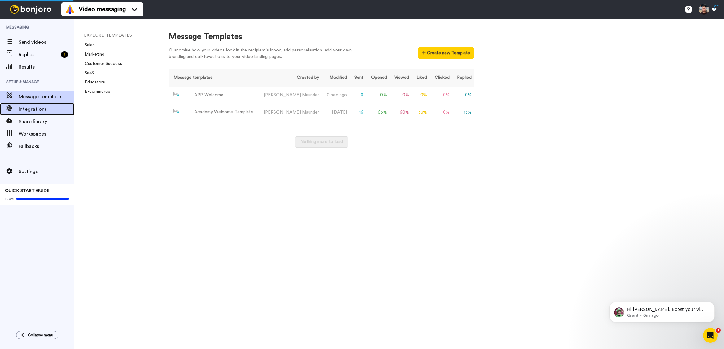
click at [37, 111] on span "Integrations" at bounding box center [47, 108] width 56 height 7
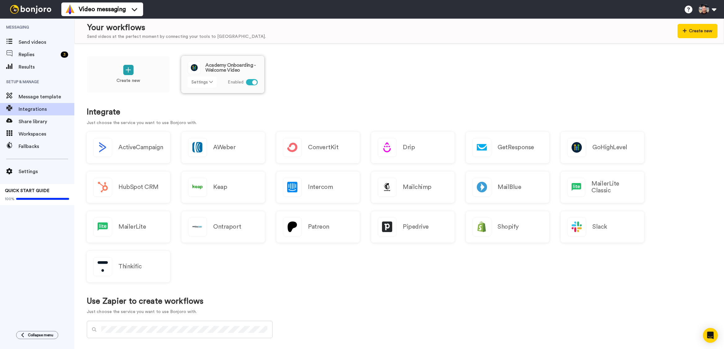
click at [196, 85] on button "Settings" at bounding box center [202, 82] width 29 height 11
click at [722, 42] on div "Your workflows Send videos at the perfect moment by connecting your tools to [P…" at bounding box center [399, 31] width 650 height 25
click at [707, 34] on button "Create new" at bounding box center [698, 31] width 40 height 14
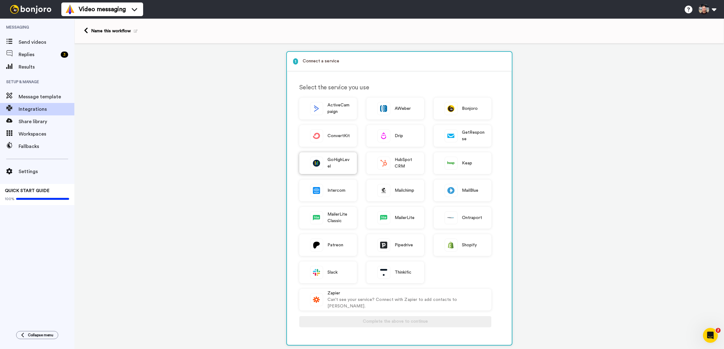
click at [338, 162] on span "GoHighLevel" at bounding box center [339, 163] width 23 height 13
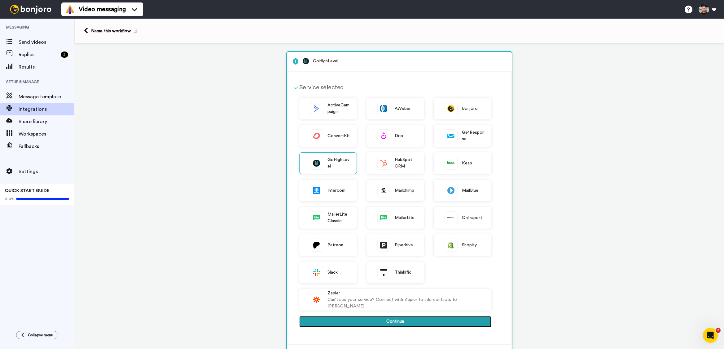
click at [402, 316] on button "Continue" at bounding box center [395, 321] width 192 height 11
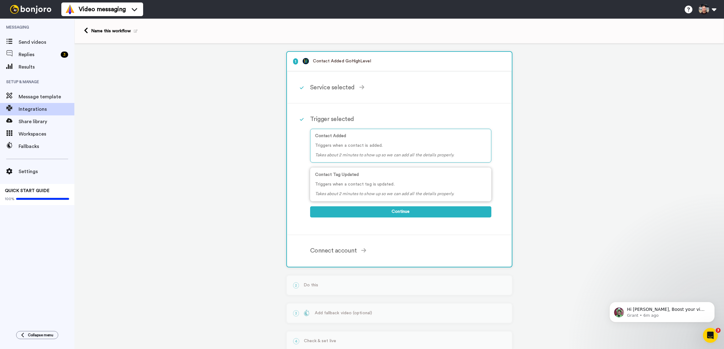
click at [367, 182] on p "Triggers when a contact tag is updated." at bounding box center [400, 184] width 171 height 7
click at [400, 213] on button "Continue" at bounding box center [400, 211] width 181 height 11
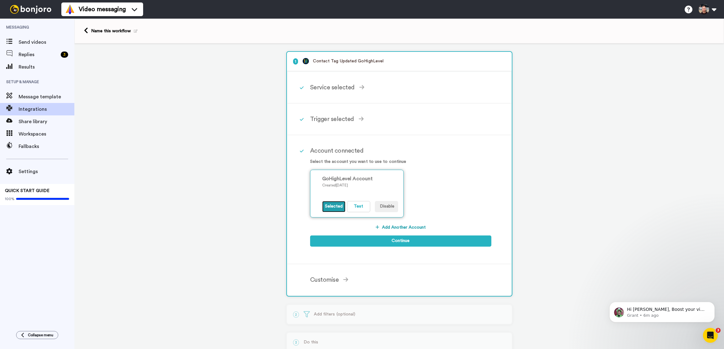
click at [335, 209] on button "Selected" at bounding box center [333, 206] width 23 height 11
click at [367, 244] on button "Continue" at bounding box center [400, 240] width 181 height 11
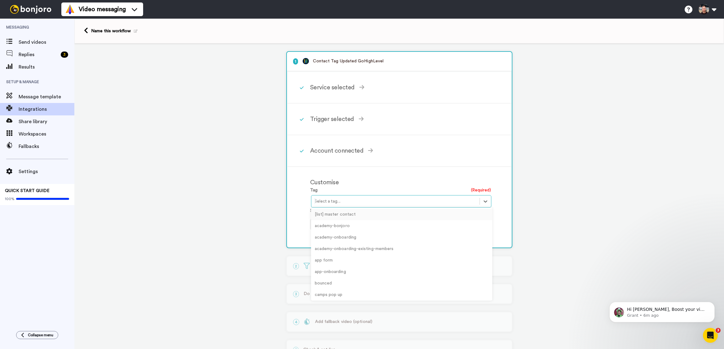
click at [328, 203] on div at bounding box center [396, 200] width 162 height 7
click at [329, 202] on div at bounding box center [396, 200] width 162 height 7
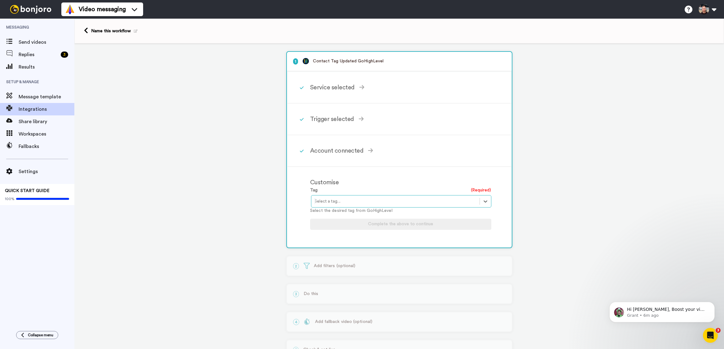
click at [240, 191] on div "1 Contact Tag Updated GoHighLevel Service selected ActiveCampaign AWeber Bonjor…" at bounding box center [399, 209] width 650 height 332
click at [96, 29] on div "Name this workflow" at bounding box center [114, 31] width 46 height 6
click at [359, 210] on p "Select the desired tag from GoHighLevel" at bounding box center [400, 210] width 181 height 7
click at [361, 204] on div at bounding box center [396, 200] width 162 height 7
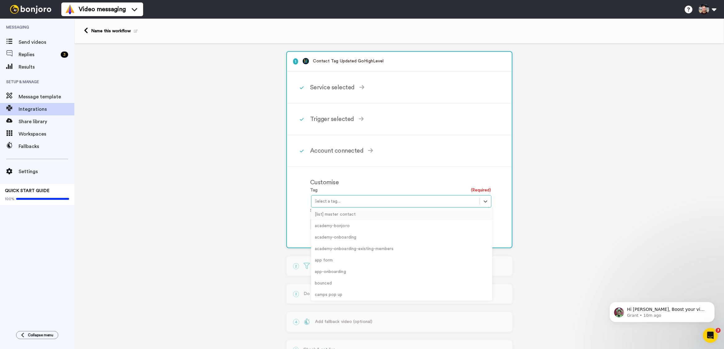
click at [363, 203] on div at bounding box center [396, 200] width 162 height 7
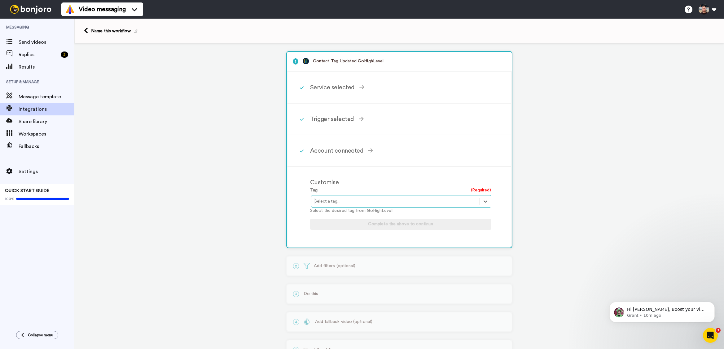
click at [121, 34] on div "Name this workflow" at bounding box center [399, 31] width 650 height 25
click at [89, 31] on link at bounding box center [87, 30] width 7 height 7
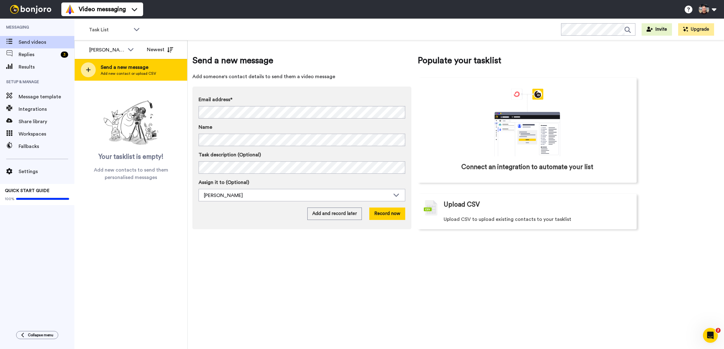
click at [108, 75] on span "Add new contact or upload CSV" at bounding box center [128, 73] width 55 height 5
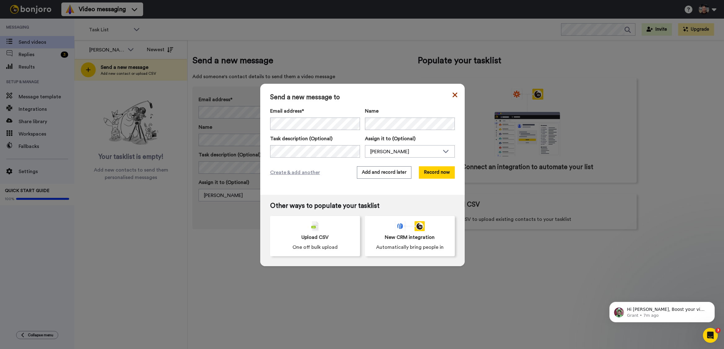
click at [454, 94] on icon at bounding box center [455, 94] width 5 height 7
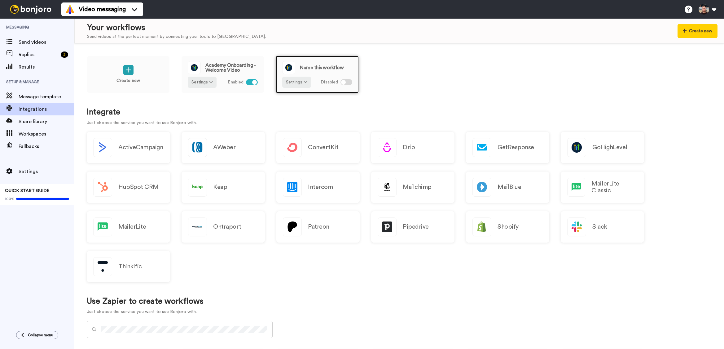
click at [306, 68] on span "Name this workflow" at bounding box center [322, 67] width 44 height 5
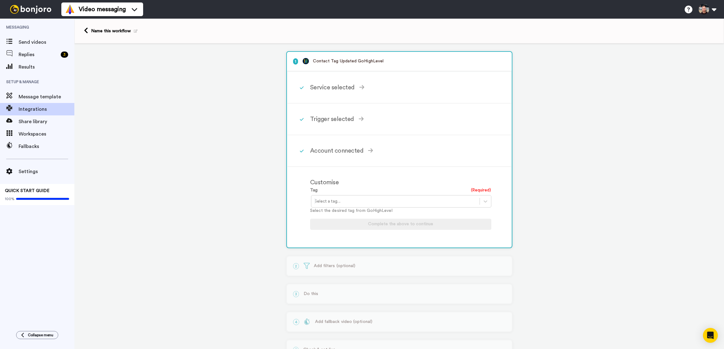
click at [134, 30] on icon at bounding box center [136, 30] width 4 height 3
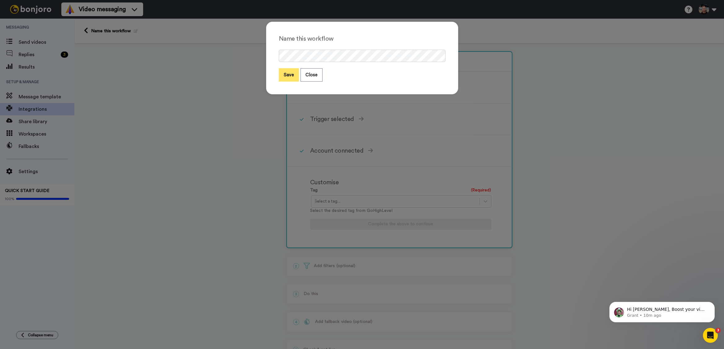
drag, startPoint x: 293, startPoint y: 73, endPoint x: 288, endPoint y: 76, distance: 5.3
click at [289, 75] on button "Save" at bounding box center [289, 74] width 20 height 13
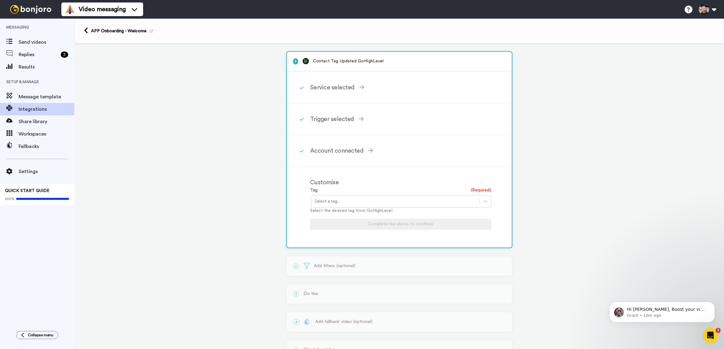
click at [344, 199] on div at bounding box center [396, 200] width 162 height 7
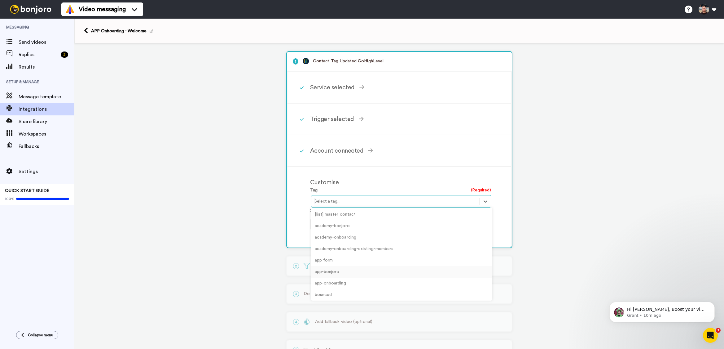
click at [325, 275] on div "app-bonjoro" at bounding box center [401, 271] width 181 height 11
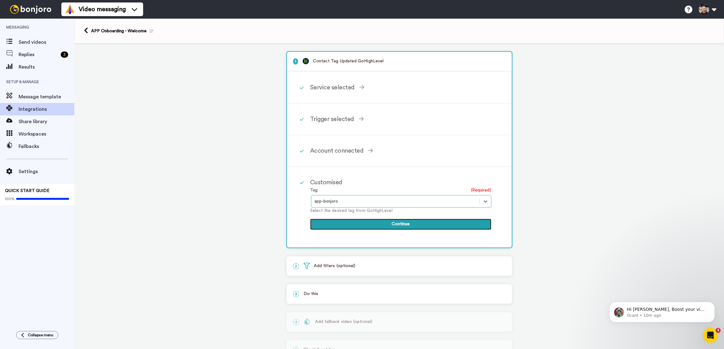
click at [418, 224] on button "Continue" at bounding box center [400, 223] width 181 height 11
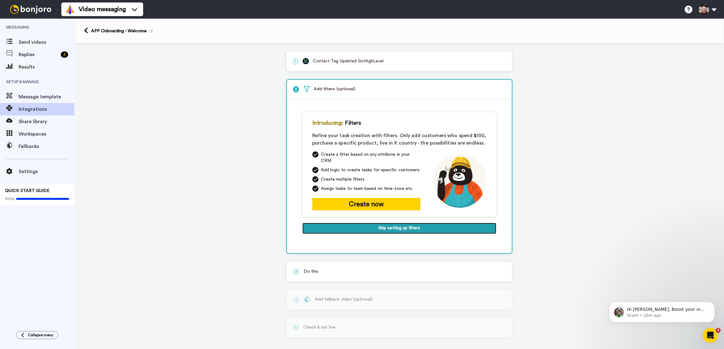
click at [408, 224] on button "Skip setting up filters" at bounding box center [399, 228] width 194 height 11
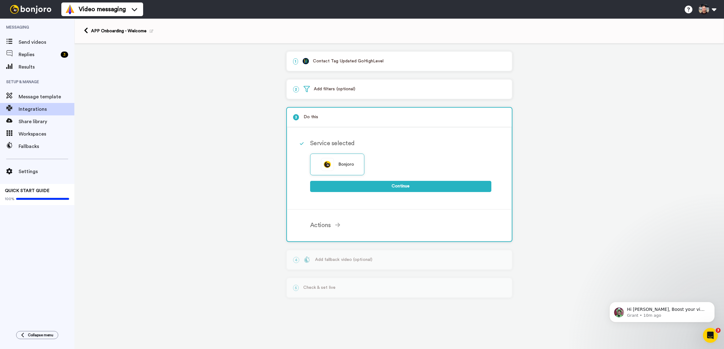
click at [394, 176] on div "Bonjoro" at bounding box center [400, 166] width 181 height 27
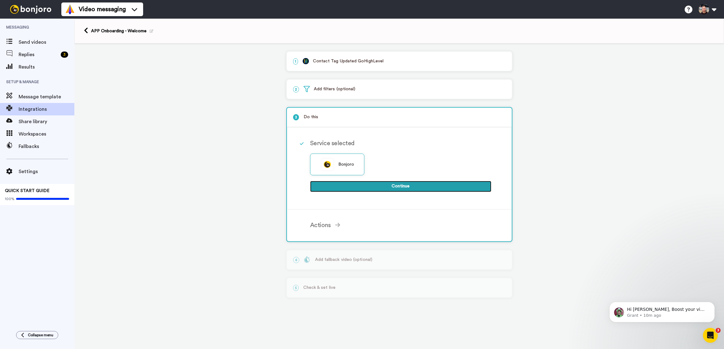
click at [403, 186] on button "Continue" at bounding box center [400, 186] width 181 height 11
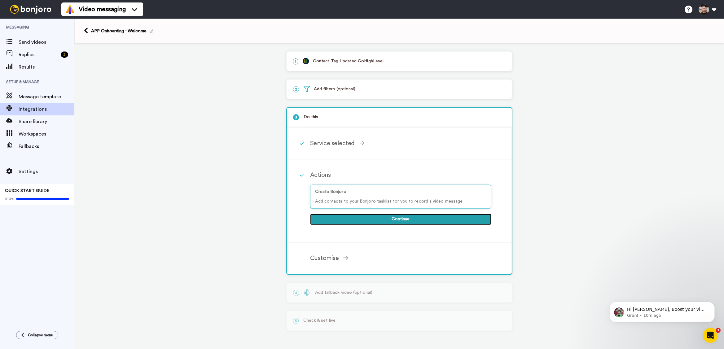
click at [441, 223] on button "Continue" at bounding box center [400, 219] width 181 height 11
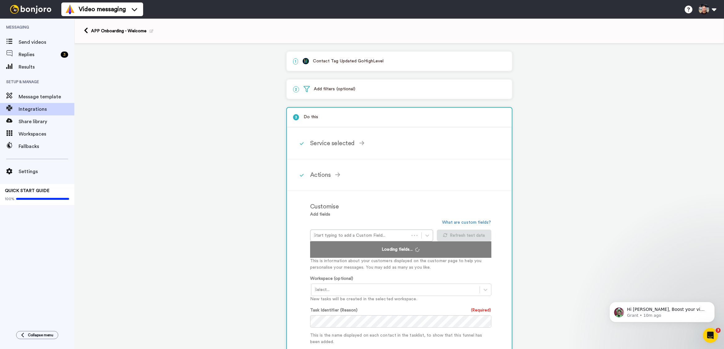
scroll to position [99, 0]
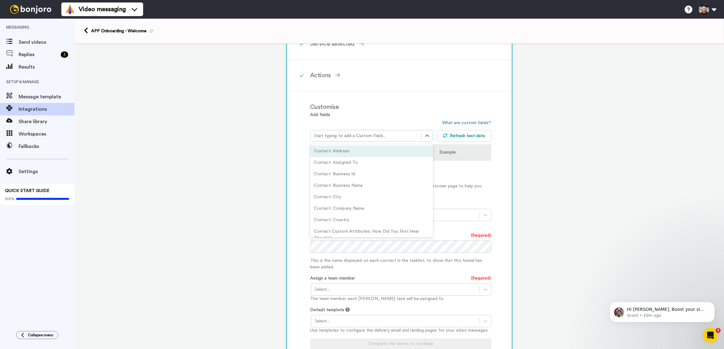
click at [335, 138] on div at bounding box center [366, 135] width 105 height 7
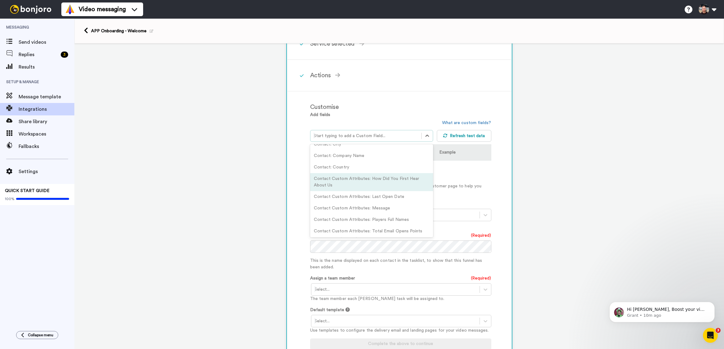
scroll to position [61, 0]
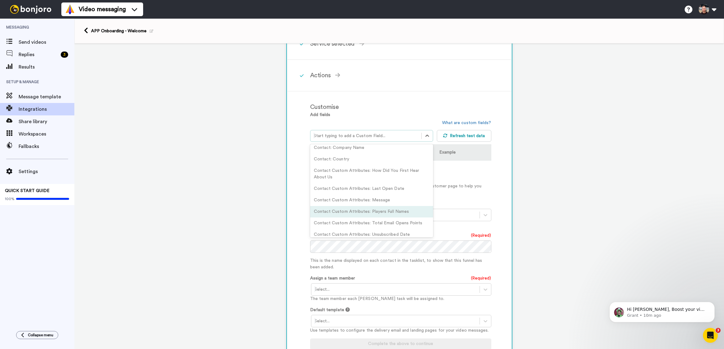
click at [393, 210] on div "Contact Custom Attributes: Players Full Names" at bounding box center [371, 211] width 123 height 11
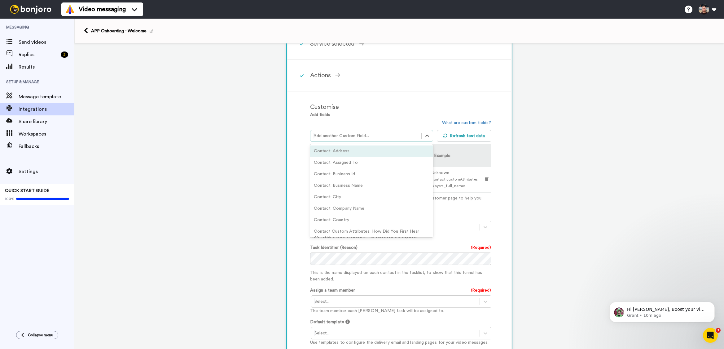
click at [391, 139] on div at bounding box center [366, 135] width 105 height 7
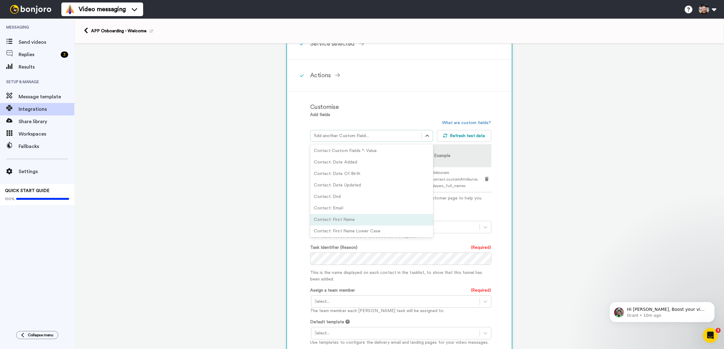
scroll to position [216, 0]
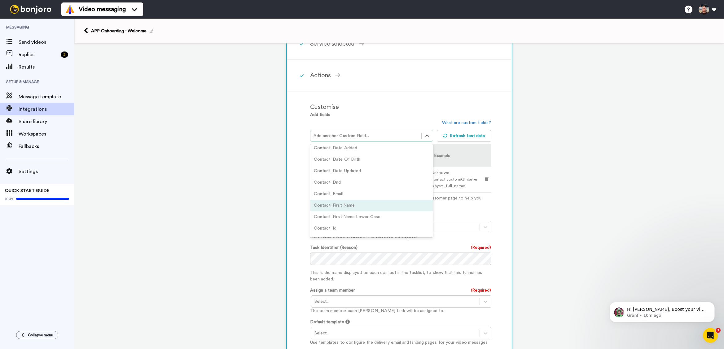
click at [349, 210] on div "Contact: First Name" at bounding box center [371, 205] width 123 height 11
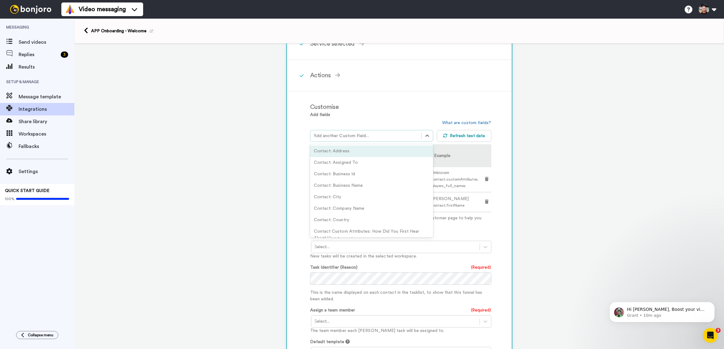
click at [357, 137] on div at bounding box center [366, 135] width 105 height 7
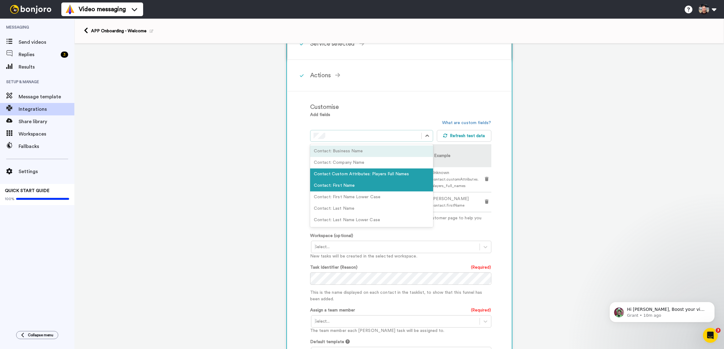
scroll to position [60, 0]
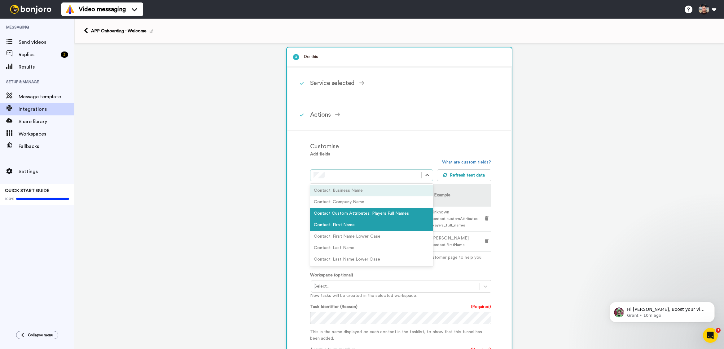
click at [273, 176] on div "1 Contact Tag Updated GoHighLevel Service selected ActiveCampaign AWeber Bonjor…" at bounding box center [399, 246] width 650 height 527
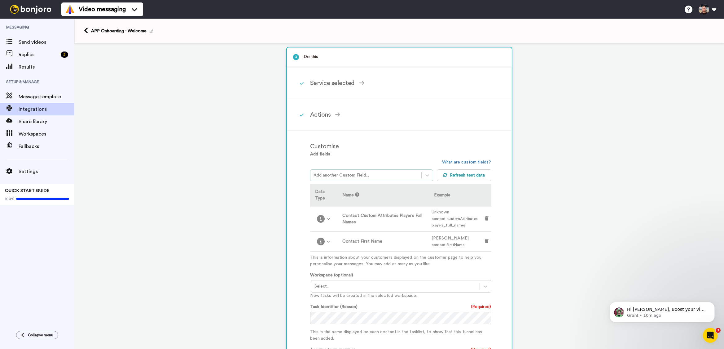
click at [379, 179] on div at bounding box center [366, 174] width 105 height 7
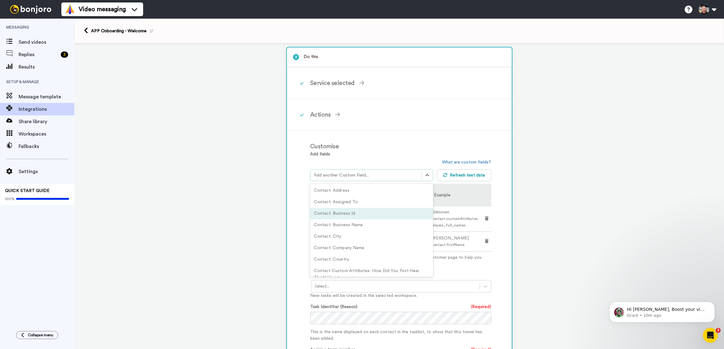
click at [537, 182] on div "1 Contact Tag Updated GoHighLevel Service selected ActiveCampaign AWeber Bonjor…" at bounding box center [399, 246] width 650 height 527
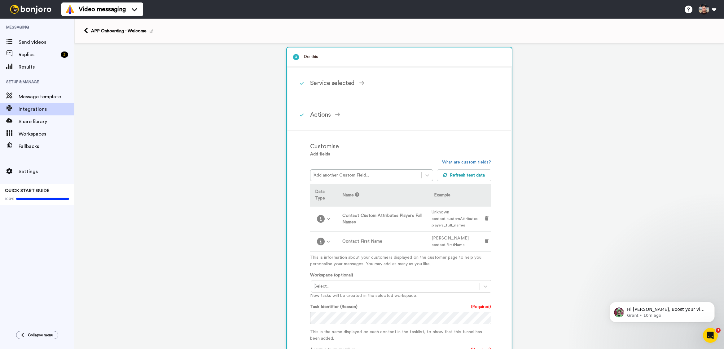
click at [595, 164] on div "1 Contact Tag Updated GoHighLevel Service selected ActiveCampaign AWeber Bonjor…" at bounding box center [399, 246] width 650 height 527
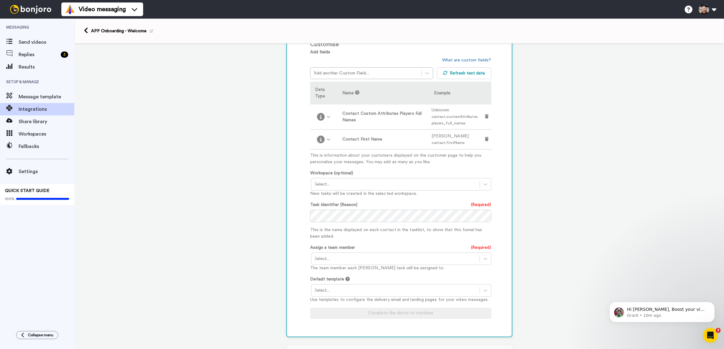
click at [330, 186] on div at bounding box center [396, 183] width 162 height 7
click at [325, 198] on div "Task List <Default>" at bounding box center [401, 197] width 181 height 11
click at [267, 230] on div "1 Contact Tag Updated GoHighLevel Service selected ActiveCampaign AWeber Bonjor…" at bounding box center [399, 144] width 650 height 527
click at [404, 223] on div "Task Identifier (Reason) (Required) This is the name displayed on each contact …" at bounding box center [400, 220] width 181 height 38
click at [378, 258] on div at bounding box center [396, 258] width 162 height 7
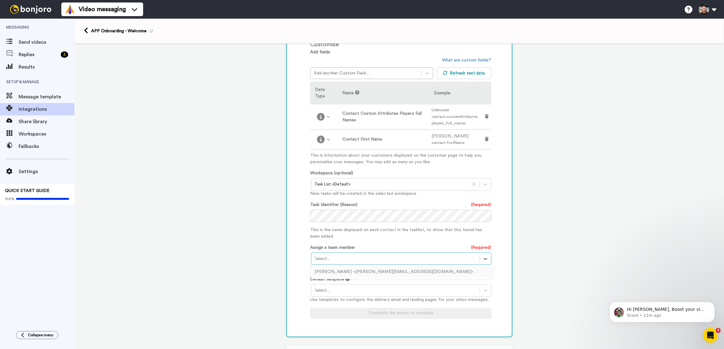
click at [377, 259] on div at bounding box center [396, 258] width 162 height 7
click at [373, 290] on div at bounding box center [396, 289] width 162 height 7
click at [323, 303] on div "APP Welcome" at bounding box center [401, 303] width 181 height 11
click at [263, 235] on div "1 Contact Tag Updated GoHighLevel Service selected ActiveCampaign AWeber Bonjor…" at bounding box center [399, 144] width 650 height 527
click at [287, 241] on div "Service selected Bonjoro Continue Actions Create Bonjoro Add contacts to your B…" at bounding box center [399, 150] width 225 height 371
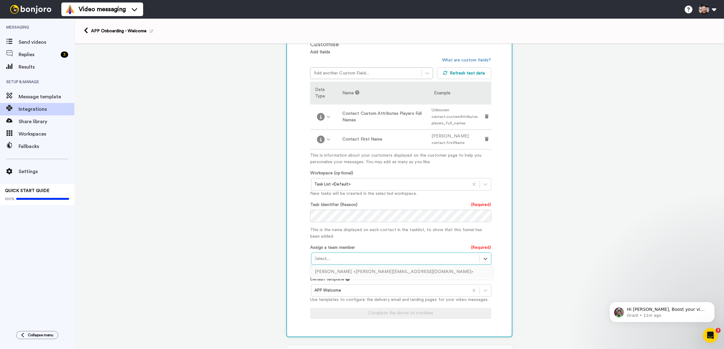
drag, startPoint x: 365, startPoint y: 263, endPoint x: 371, endPoint y: 256, distance: 8.6
click at [365, 262] on div at bounding box center [396, 258] width 162 height 7
click at [323, 274] on div "Pete Maunder <pete@nolimitsbasketball.com.au>" at bounding box center [401, 271] width 181 height 11
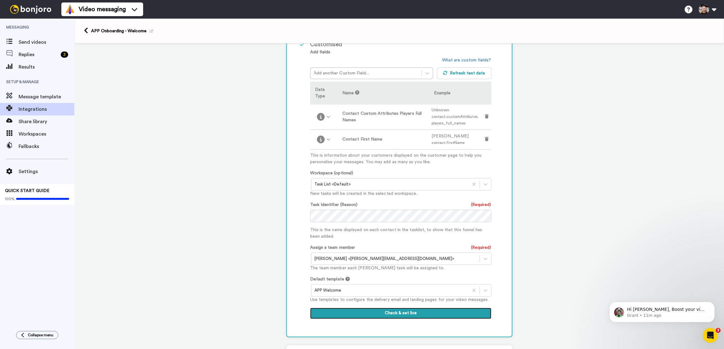
click at [396, 313] on button "Check & set live" at bounding box center [400, 312] width 181 height 11
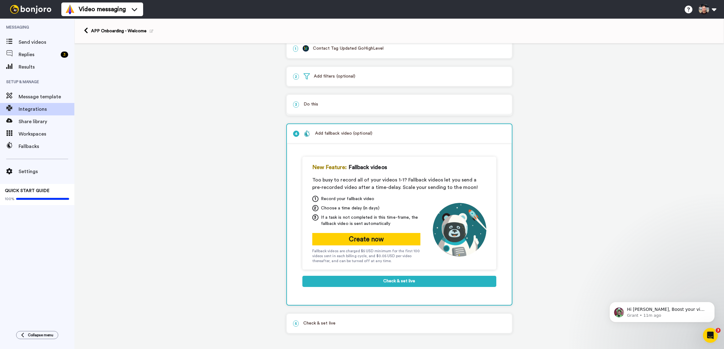
scroll to position [14, 0]
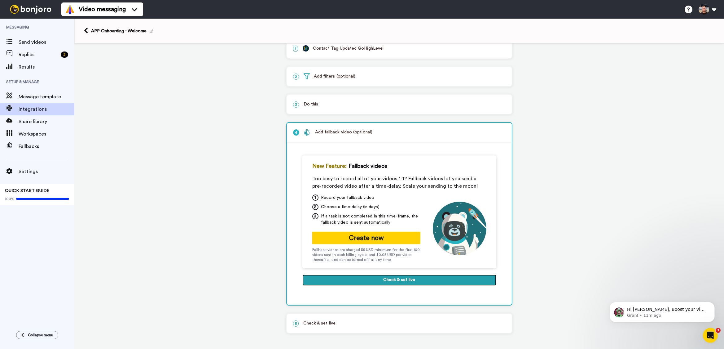
click at [407, 278] on button "Check & set live" at bounding box center [399, 279] width 194 height 11
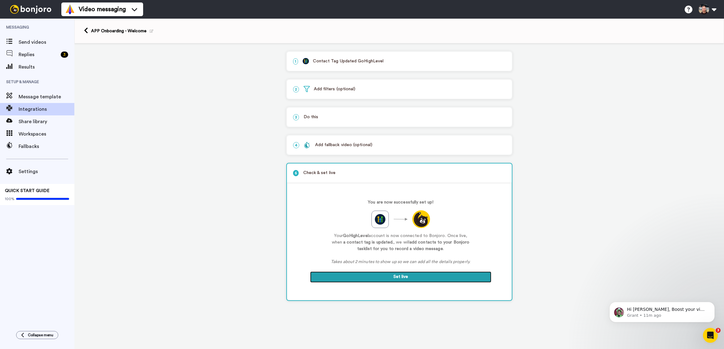
click at [438, 281] on button "Set live" at bounding box center [400, 276] width 181 height 11
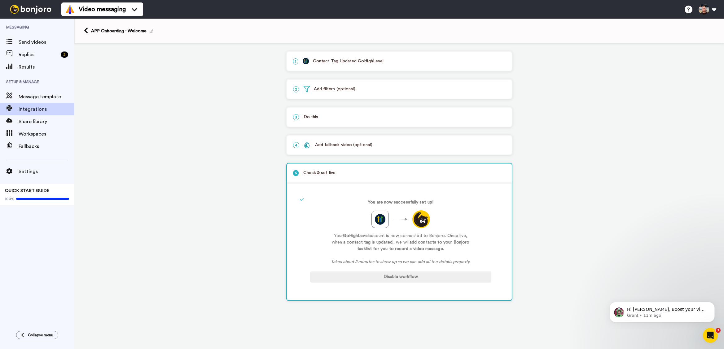
click at [235, 158] on div "1 Contact Tag Updated GoHighLevel Service selected ActiveCampaign AWeber Bonjor…" at bounding box center [399, 179] width 650 height 273
click at [89, 32] on link at bounding box center [87, 30] width 7 height 7
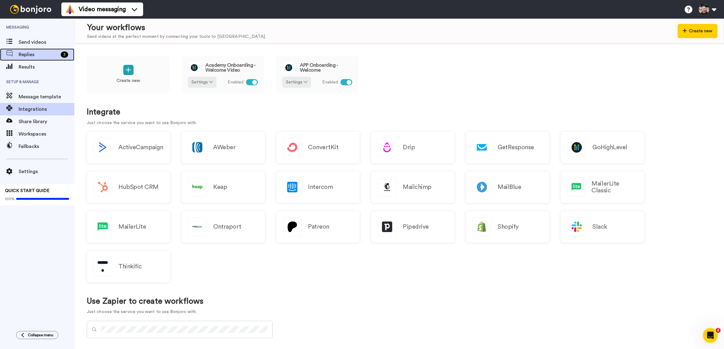
click at [12, 52] on icon at bounding box center [9, 53] width 6 height 6
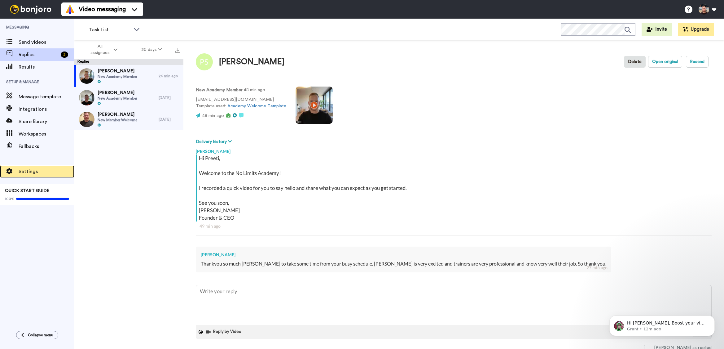
click at [45, 174] on span "Settings" at bounding box center [47, 171] width 56 height 7
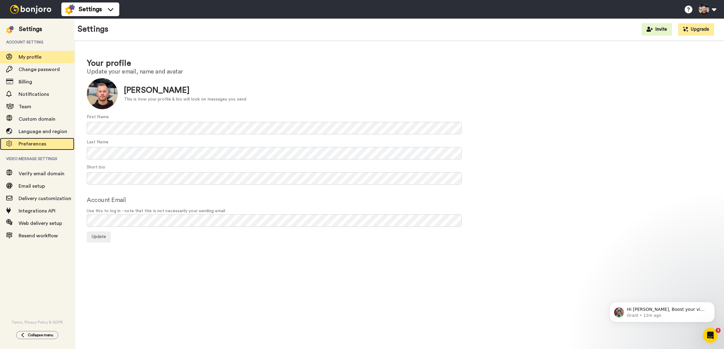
click at [35, 143] on span "Preferences" at bounding box center [33, 143] width 28 height 5
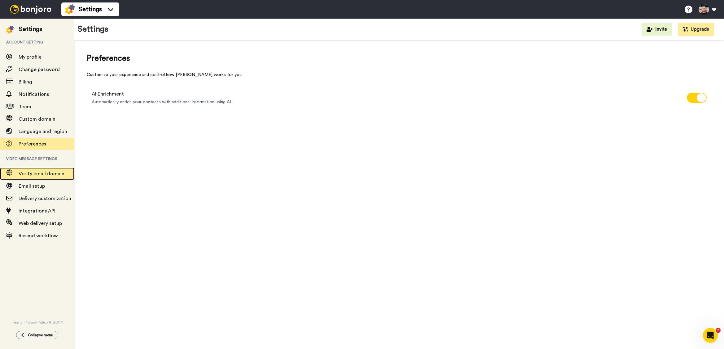
click at [34, 175] on span "Verify email domain" at bounding box center [42, 173] width 46 height 5
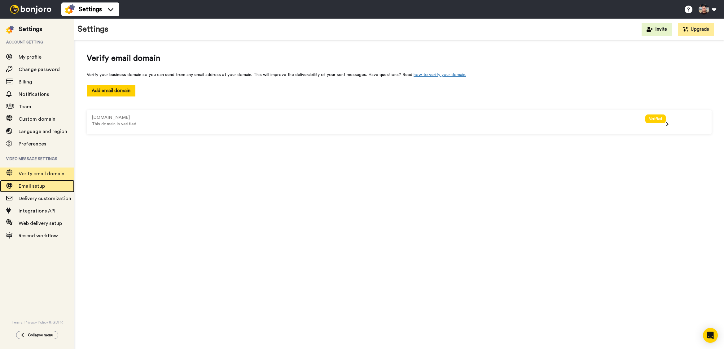
click at [33, 187] on span "Email setup" at bounding box center [32, 185] width 26 height 5
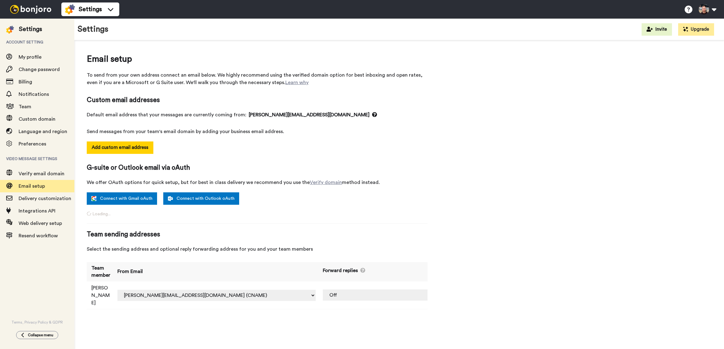
select select "164422"
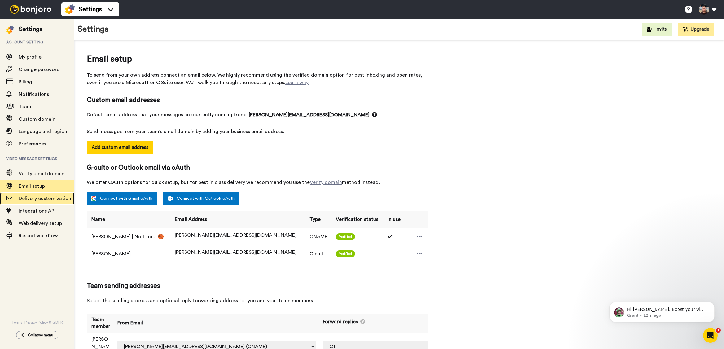
click at [28, 201] on span "Delivery customization" at bounding box center [45, 198] width 53 height 5
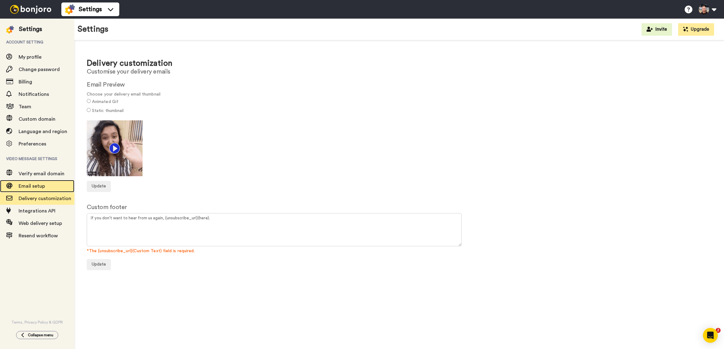
click at [27, 188] on span "Email setup" at bounding box center [32, 185] width 26 height 5
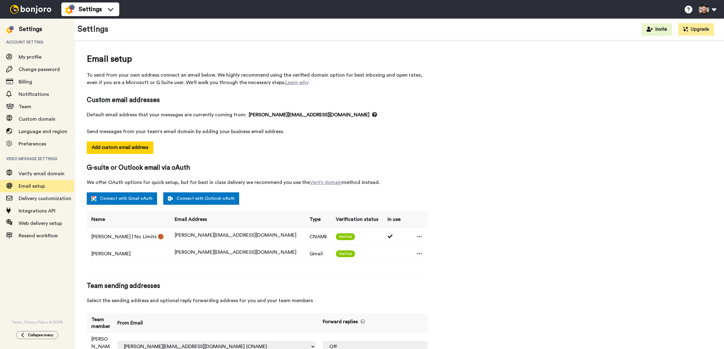
select select "164422"
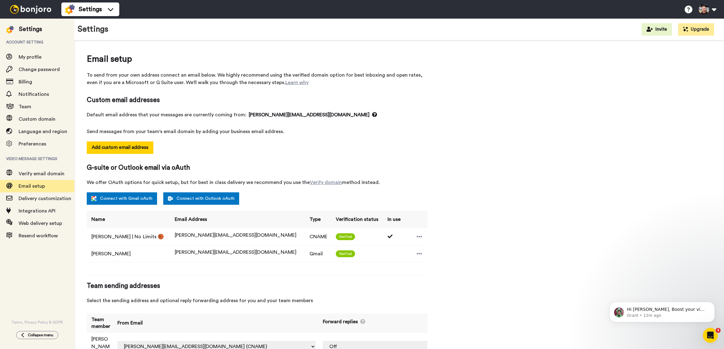
click at [327, 143] on div "Add custom email address" at bounding box center [257, 152] width 341 height 22
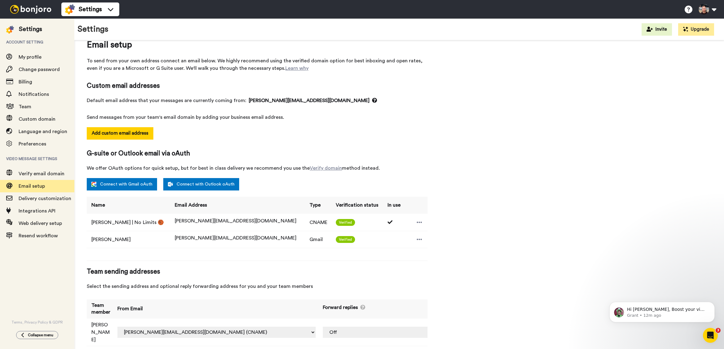
click at [113, 324] on td "[PERSON_NAME]" at bounding box center [100, 332] width 26 height 28
click at [269, 326] on select "jaden.lai@inbound.bonjoromail.com (Default) jaden.lai+ezofsx@inbound.bonjoromai…" at bounding box center [216, 331] width 198 height 11
click at [135, 326] on select "jaden.lai@inbound.bonjoromail.com (Default) jaden.lai+ezofsx@inbound.bonjoromai…" at bounding box center [216, 331] width 198 height 11
click at [368, 264] on div "Email setup To send from your own address connect an email below. We highly rec…" at bounding box center [257, 195] width 341 height 314
click at [417, 238] on icon at bounding box center [420, 239] width 6 height 6
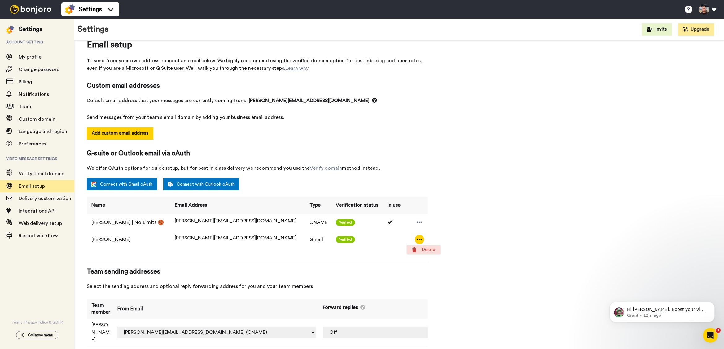
click at [414, 248] on icon at bounding box center [414, 249] width 4 height 5
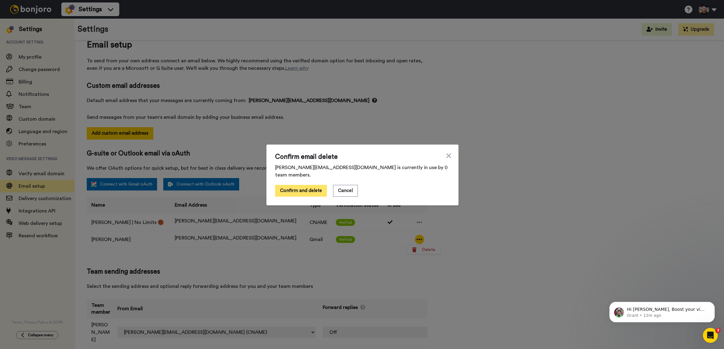
click at [302, 189] on button "Confirm and delete" at bounding box center [301, 191] width 52 height 12
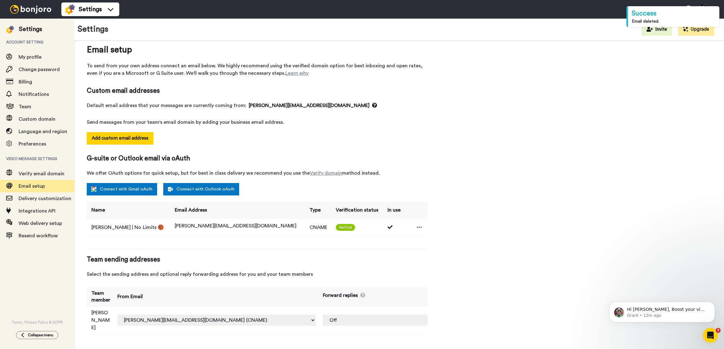
scroll to position [0, 0]
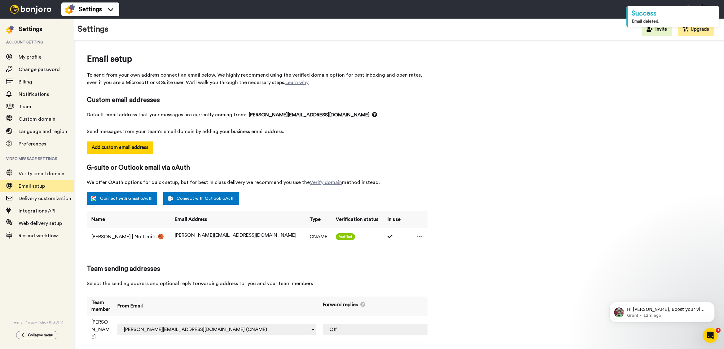
click at [539, 153] on div "Email setup To send from your own address connect an email below. We highly rec…" at bounding box center [399, 201] width 625 height 297
click at [426, 151] on div "Add custom email address" at bounding box center [257, 152] width 341 height 22
click at [427, 141] on div "Add custom email address" at bounding box center [257, 152] width 341 height 22
click at [427, 141] on div "Email setup To send from your own address connect an email below. We highly rec…" at bounding box center [257, 201] width 341 height 297
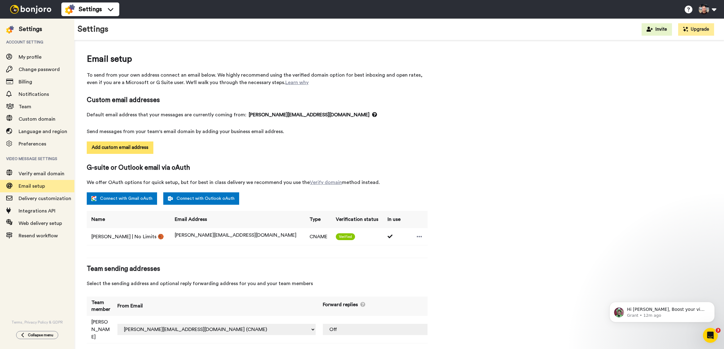
click at [123, 153] on button "Add custom email address" at bounding box center [120, 147] width 67 height 12
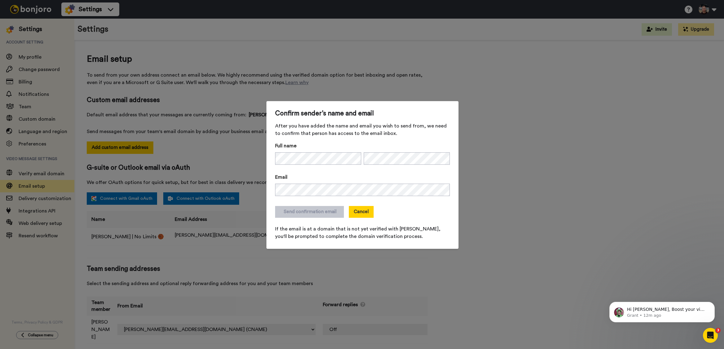
click at [364, 214] on button "Cancel" at bounding box center [361, 212] width 25 height 12
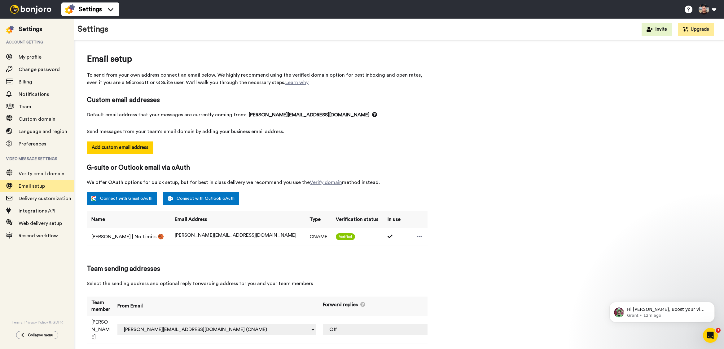
click at [422, 137] on div "Email setup To send from your own address connect an email below. We highly rec…" at bounding box center [257, 201] width 341 height 297
click at [51, 56] on span "My profile" at bounding box center [47, 56] width 56 height 7
